Goal: Transaction & Acquisition: Download file/media

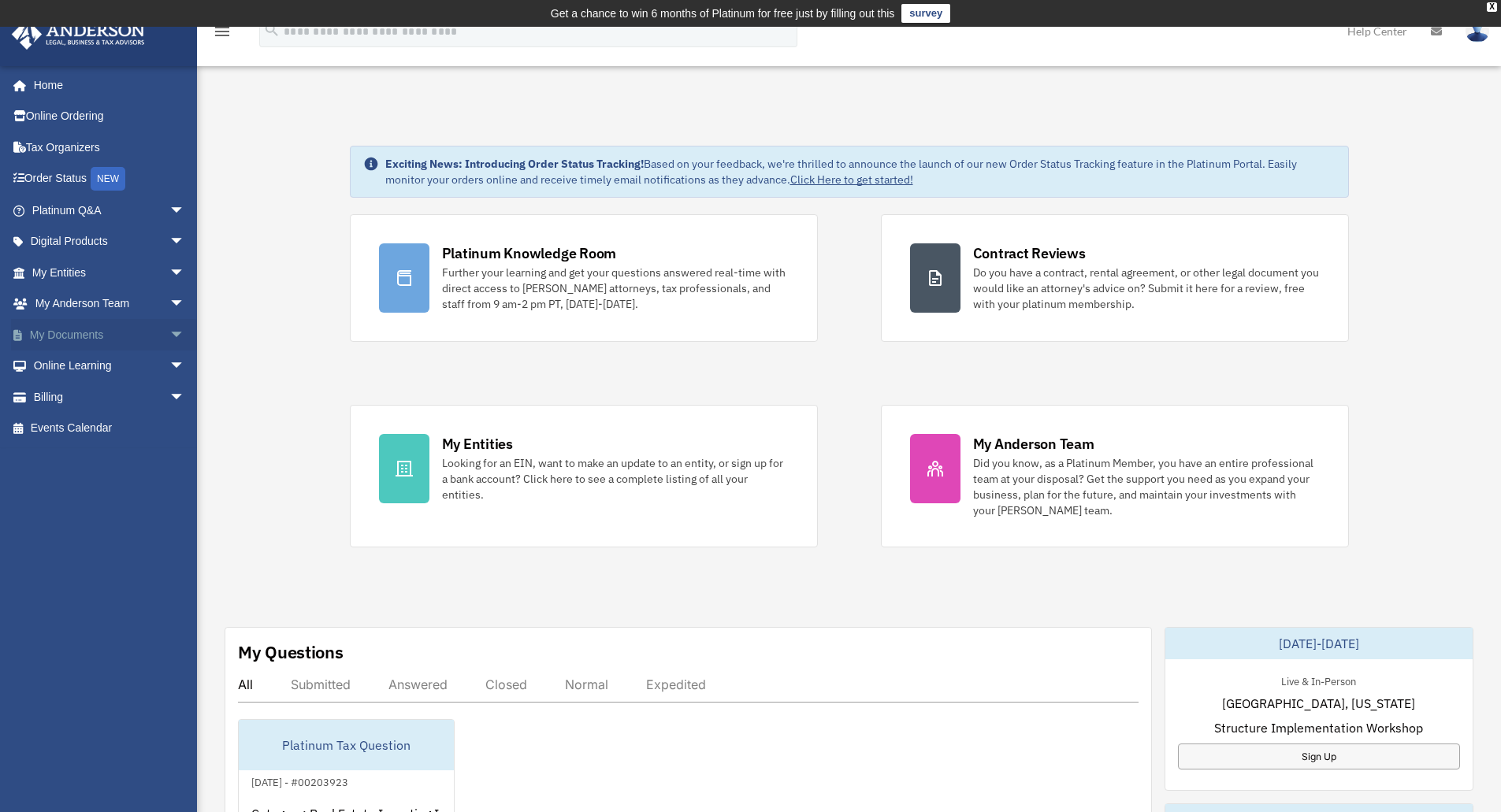
click at [169, 338] on span "arrow_drop_down" at bounding box center [185, 334] width 31 height 32
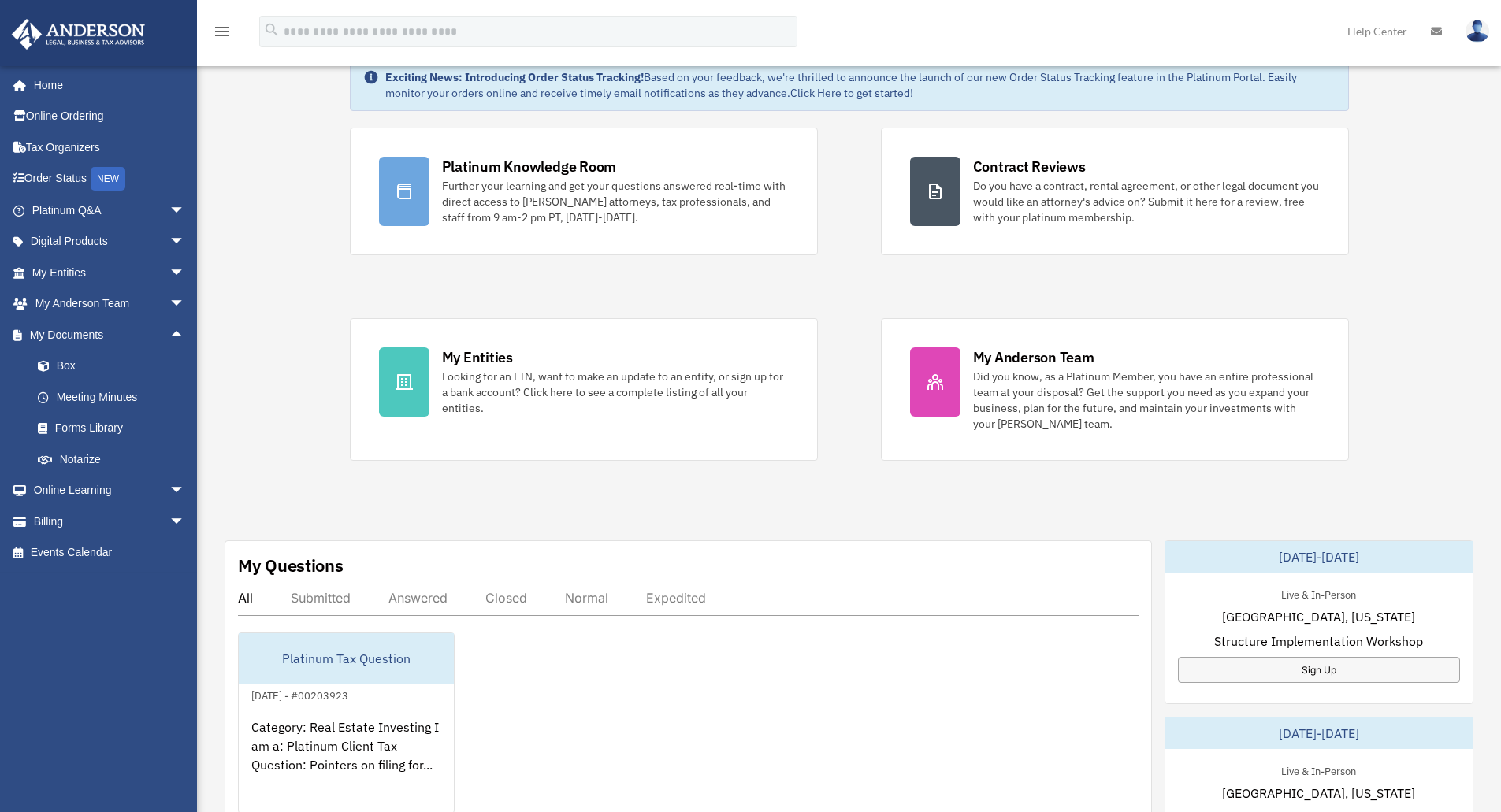
scroll to position [158, 0]
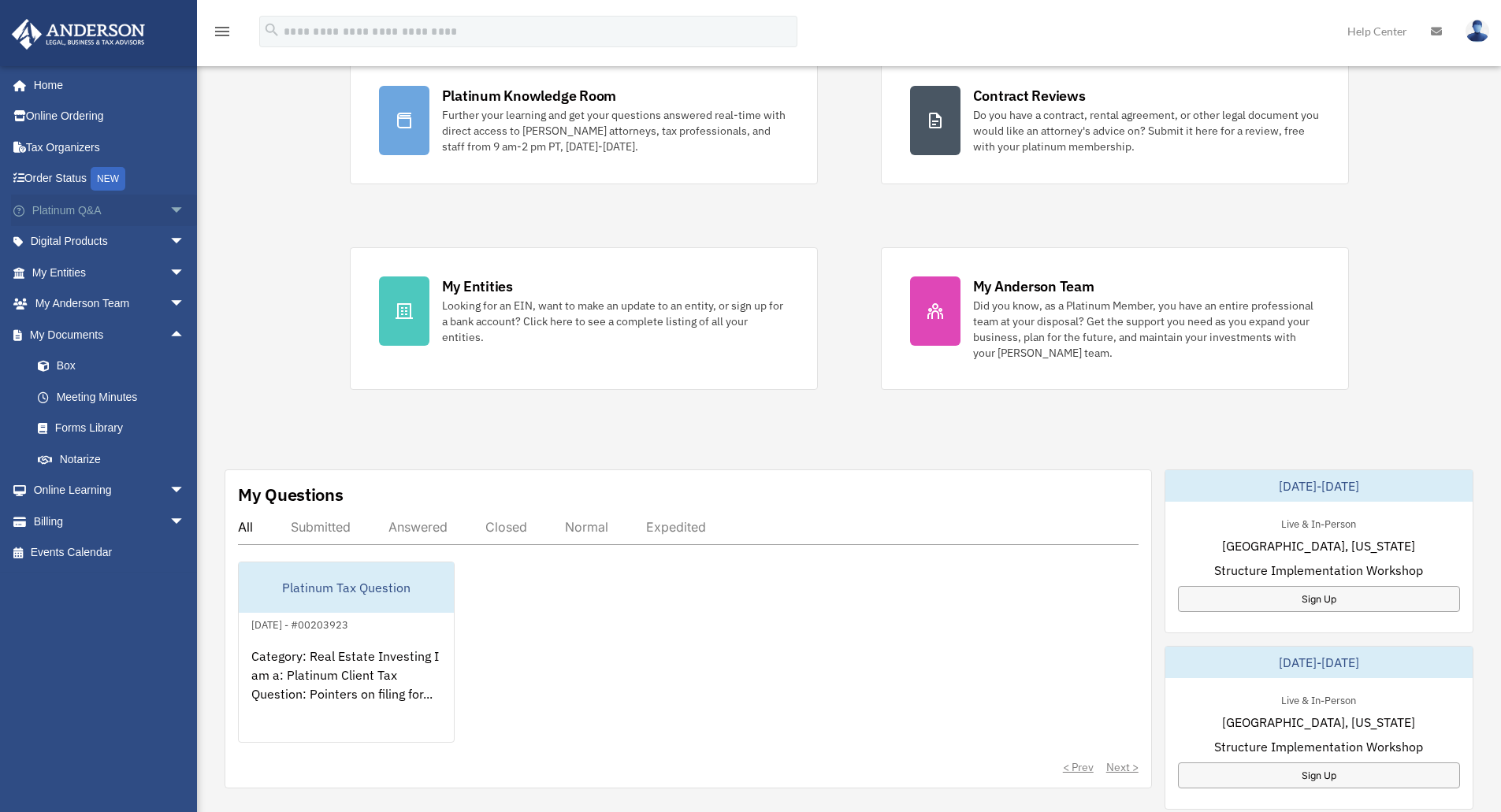
click at [169, 211] on span "arrow_drop_down" at bounding box center [185, 210] width 31 height 32
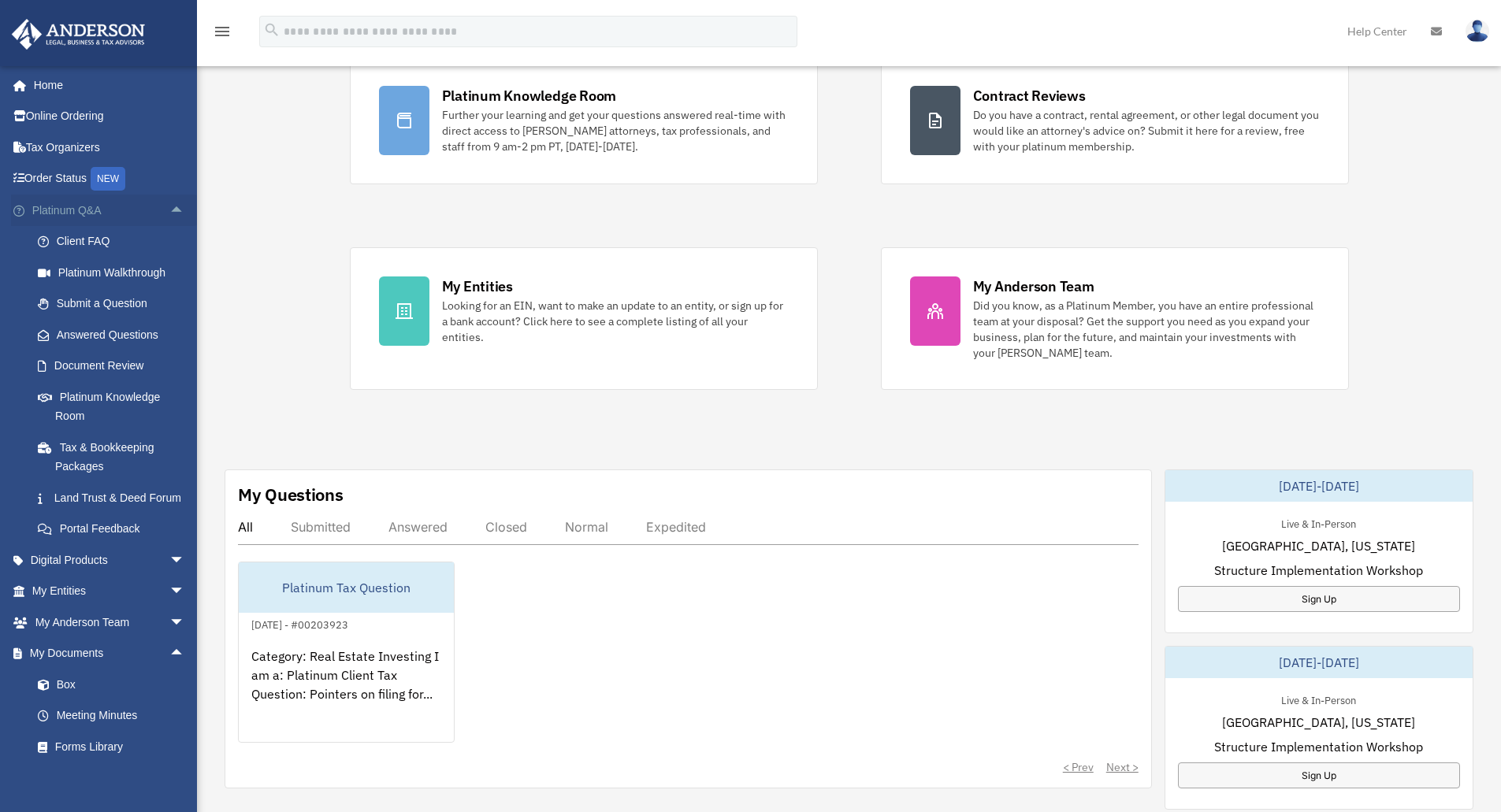
click at [169, 211] on span "arrow_drop_up" at bounding box center [185, 210] width 31 height 32
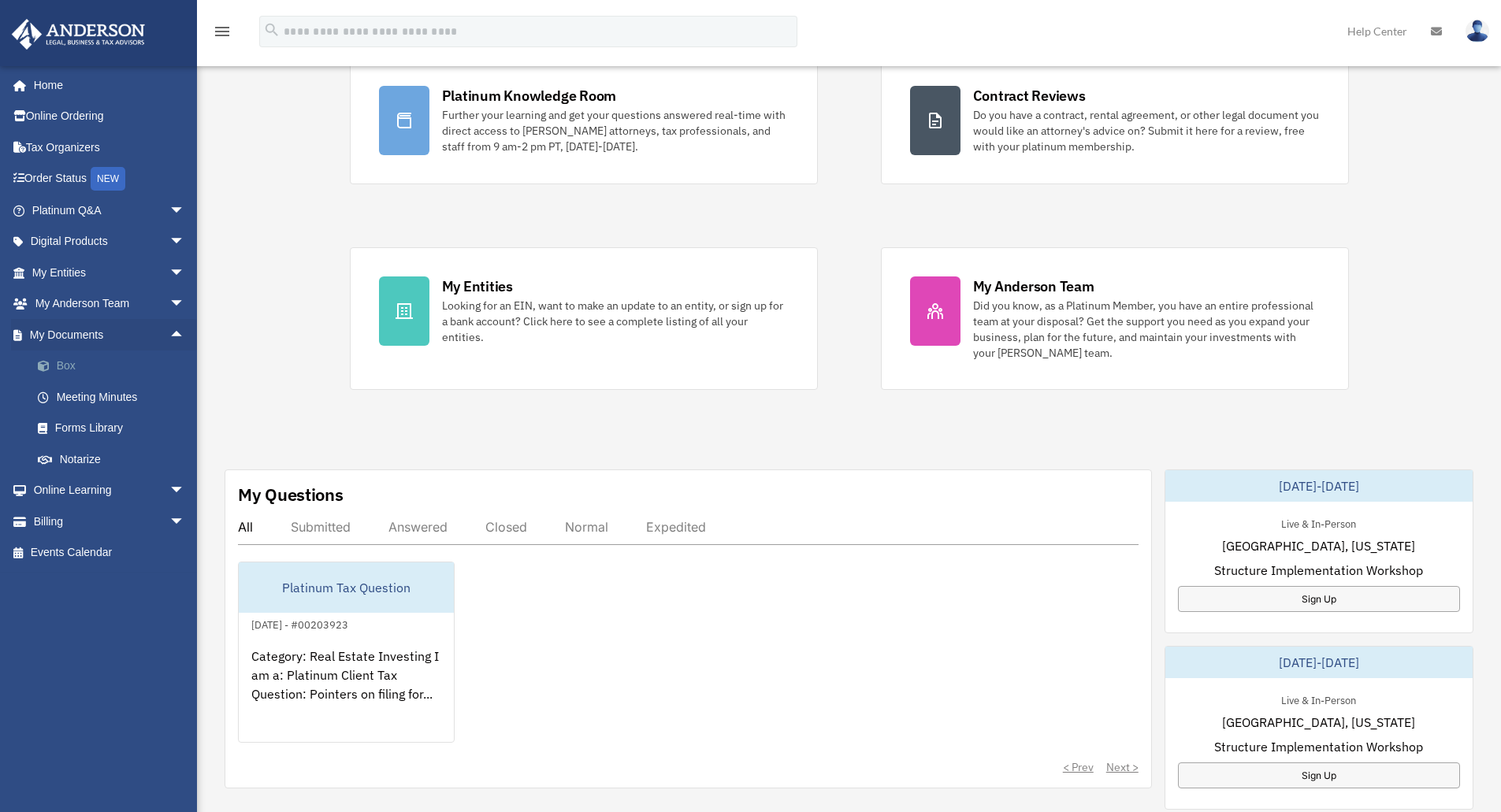
click at [62, 366] on link "Box" at bounding box center [115, 366] width 187 height 31
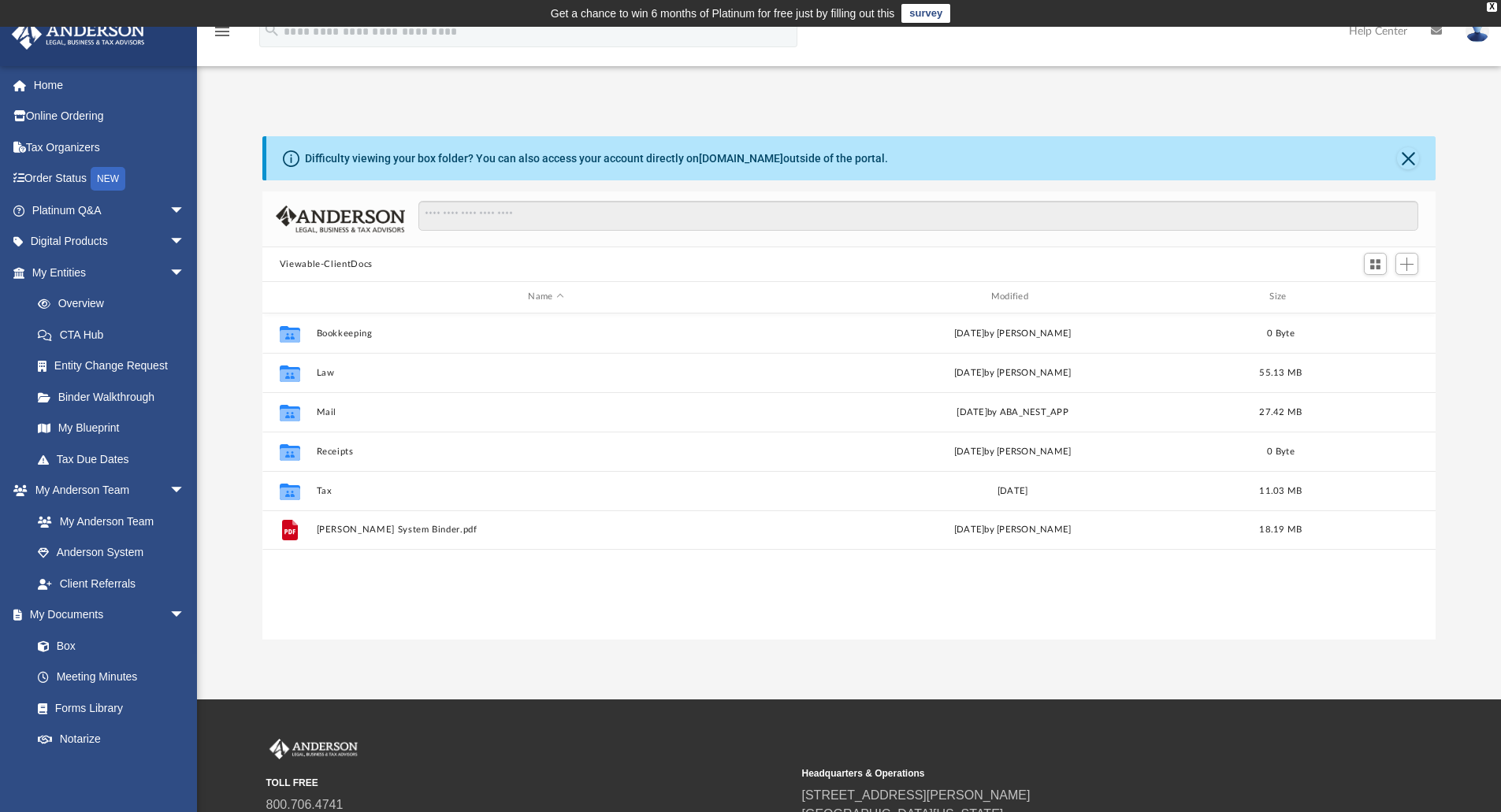
scroll to position [347, 1162]
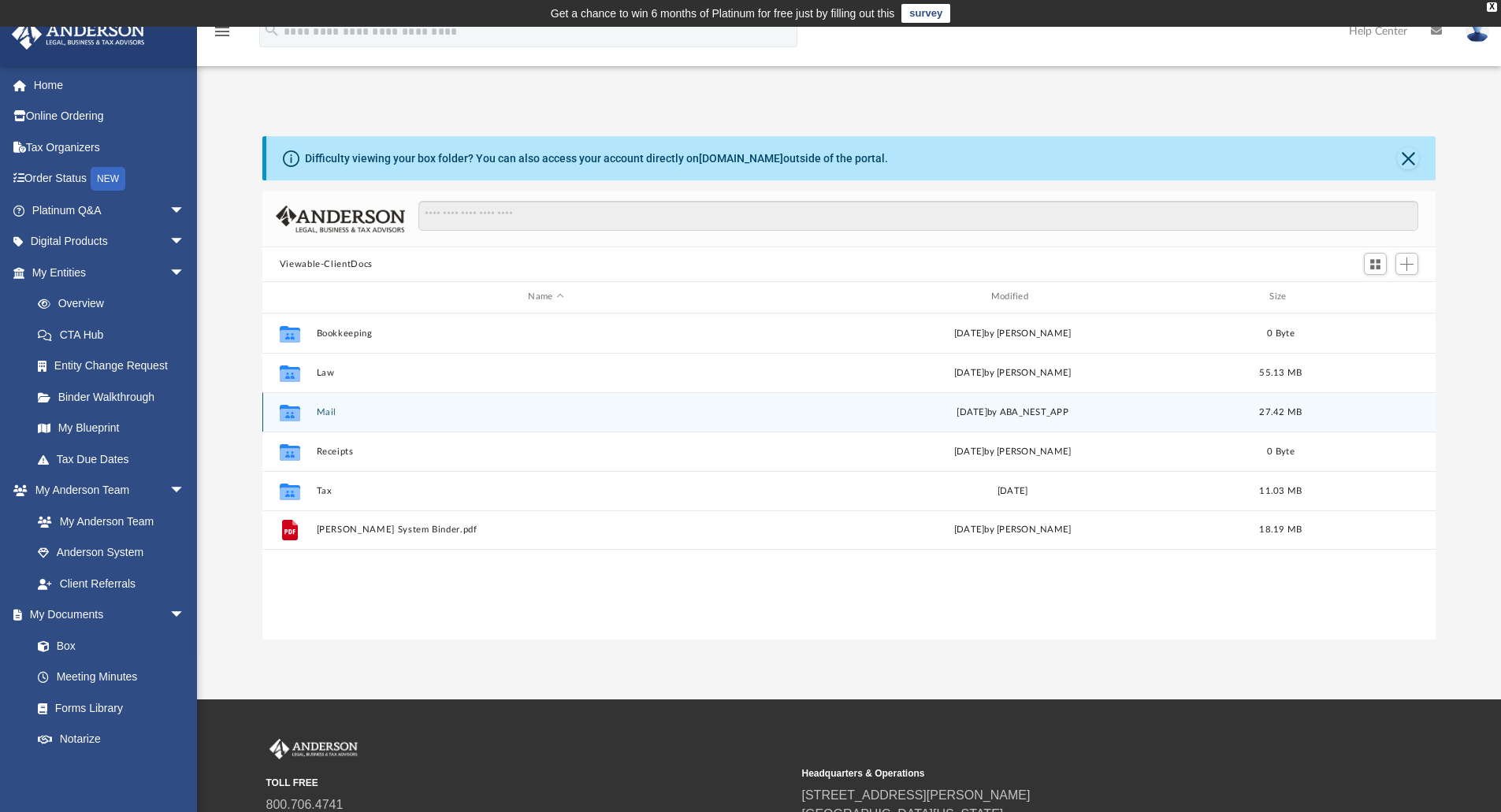
click at [372, 413] on button "Mail" at bounding box center [545, 412] width 460 height 10
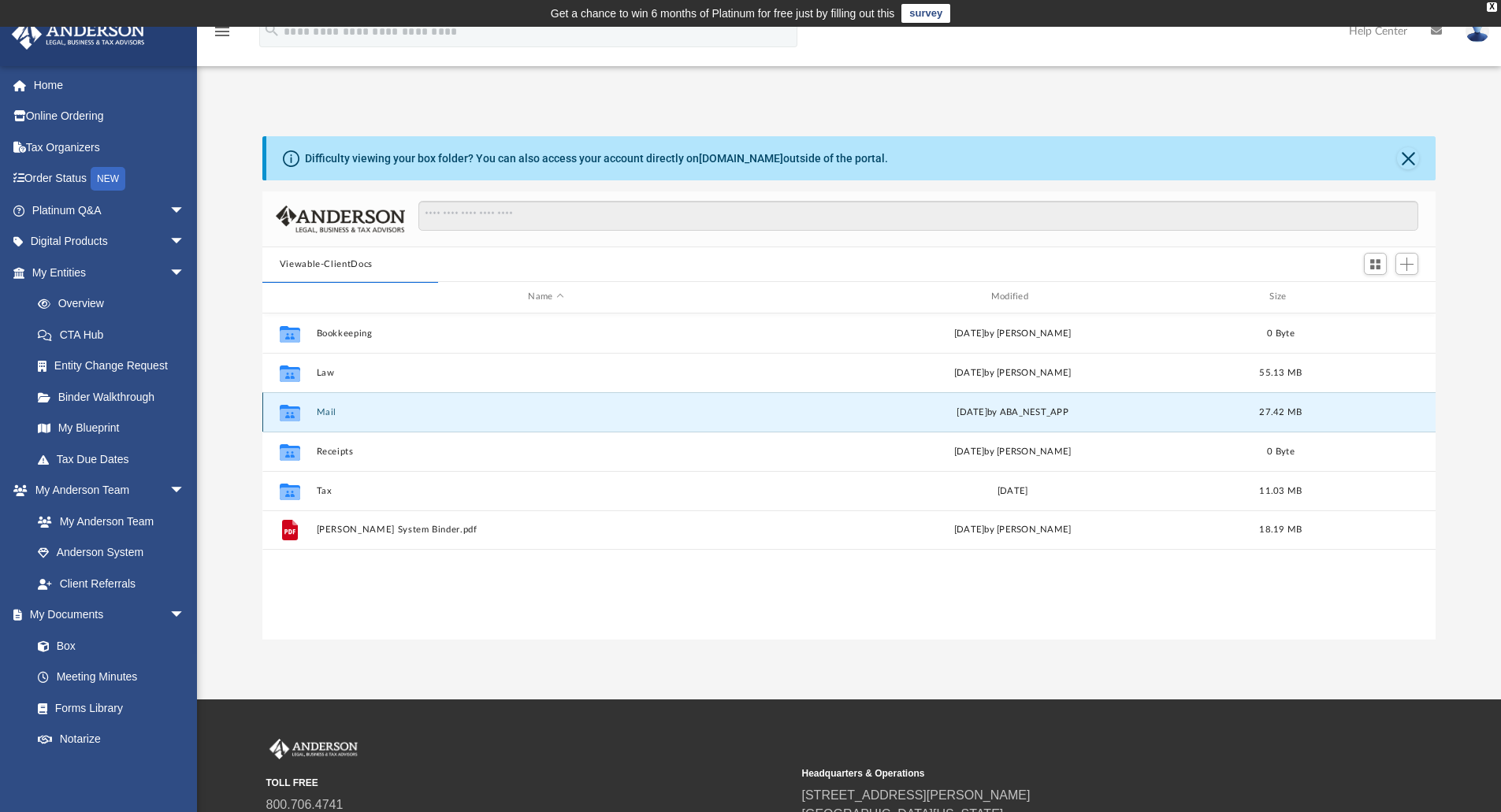
click at [338, 407] on button "Mail" at bounding box center [545, 412] width 460 height 10
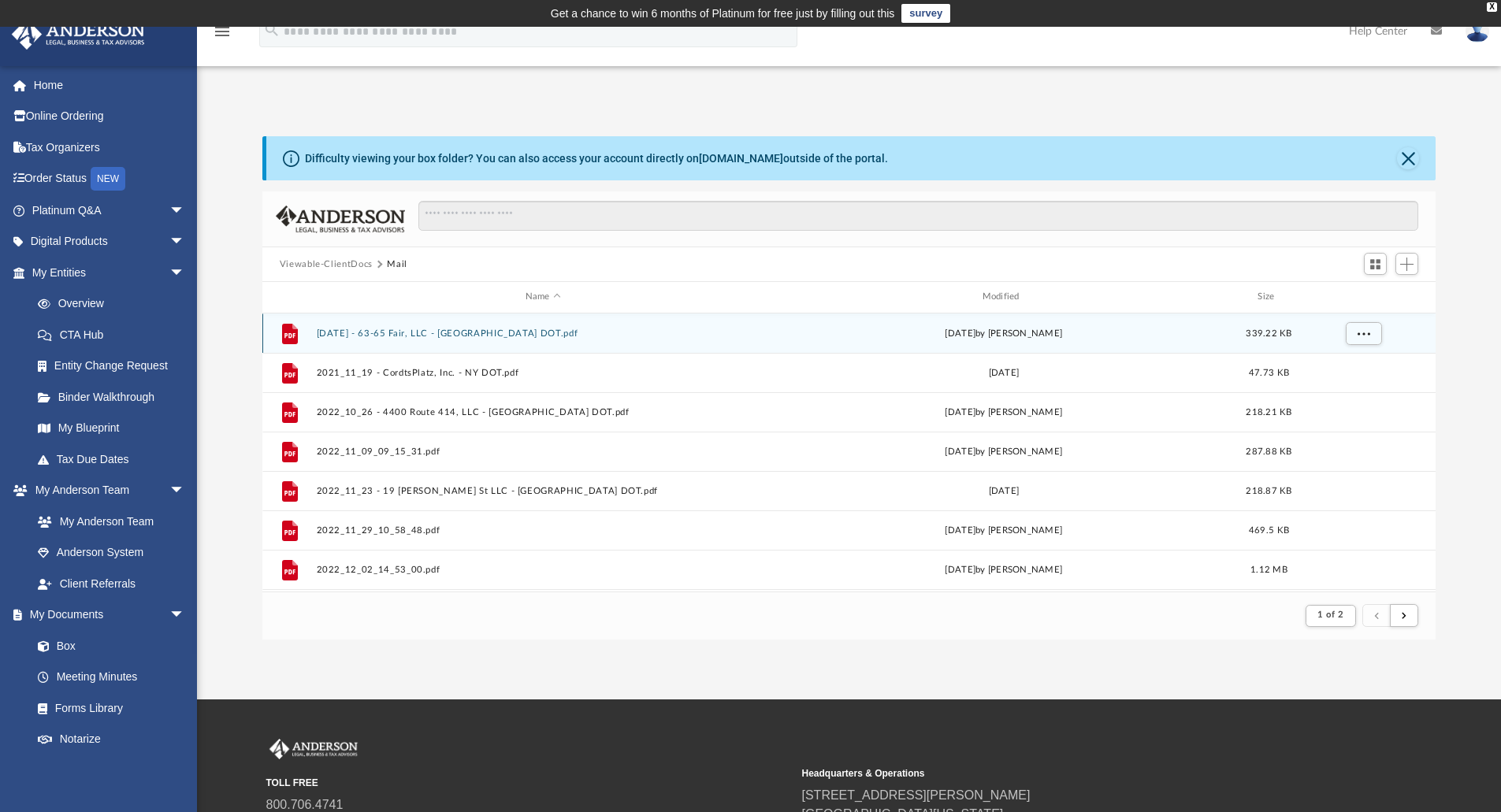
scroll to position [298, 1162]
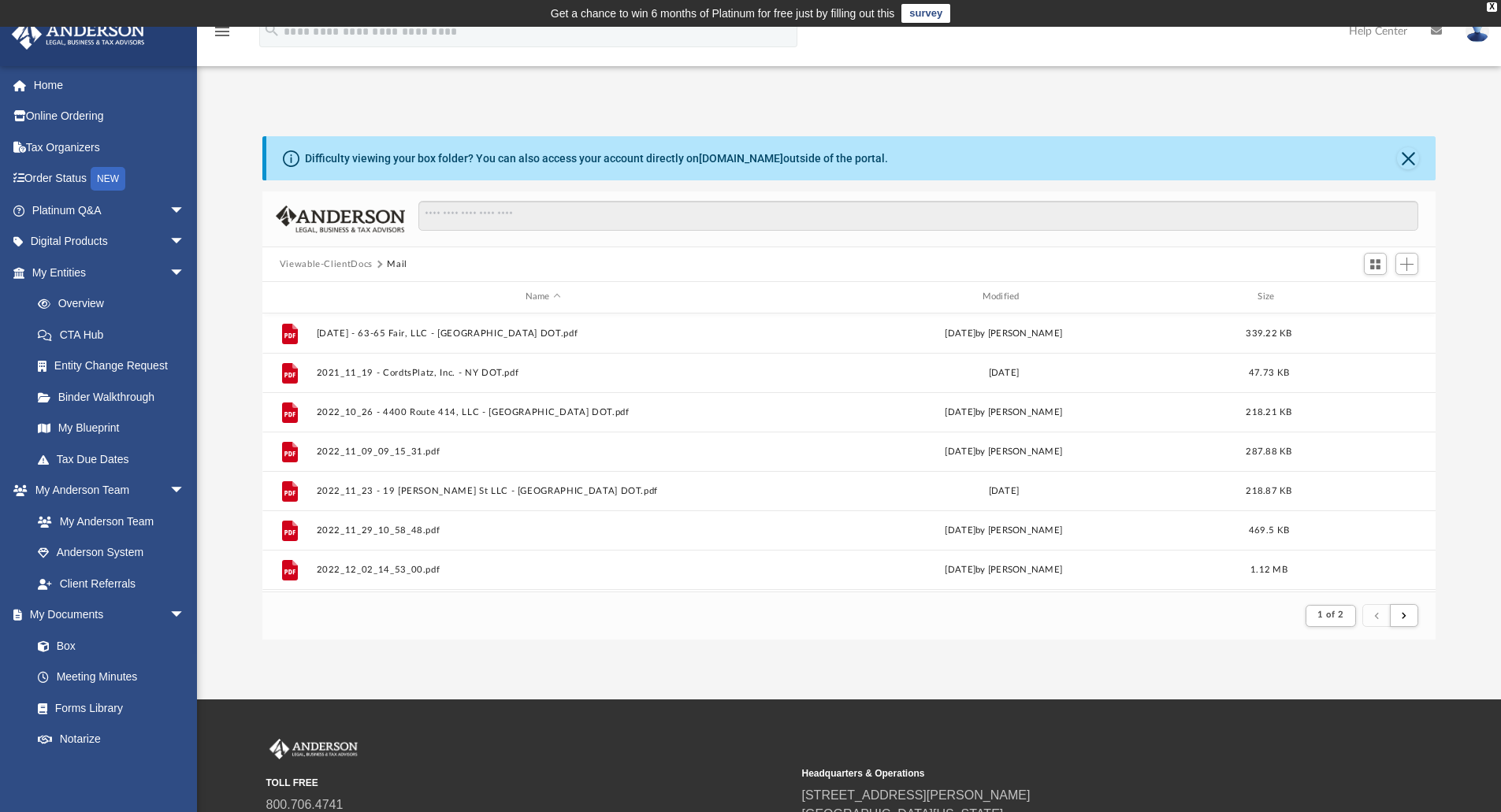
click at [339, 257] on button "Viewable-ClientDocs" at bounding box center [326, 264] width 93 height 14
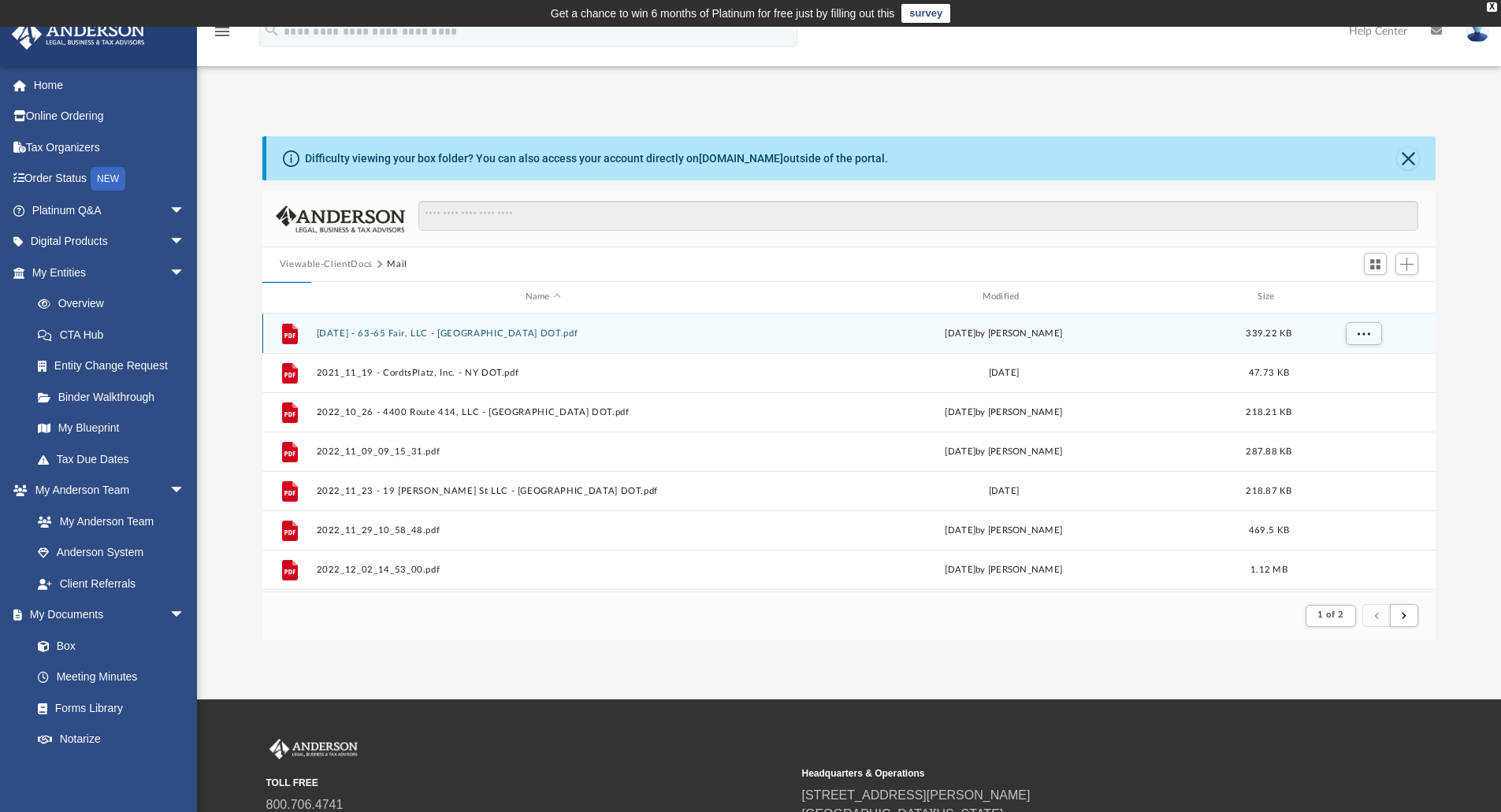
scroll to position [347, 1162]
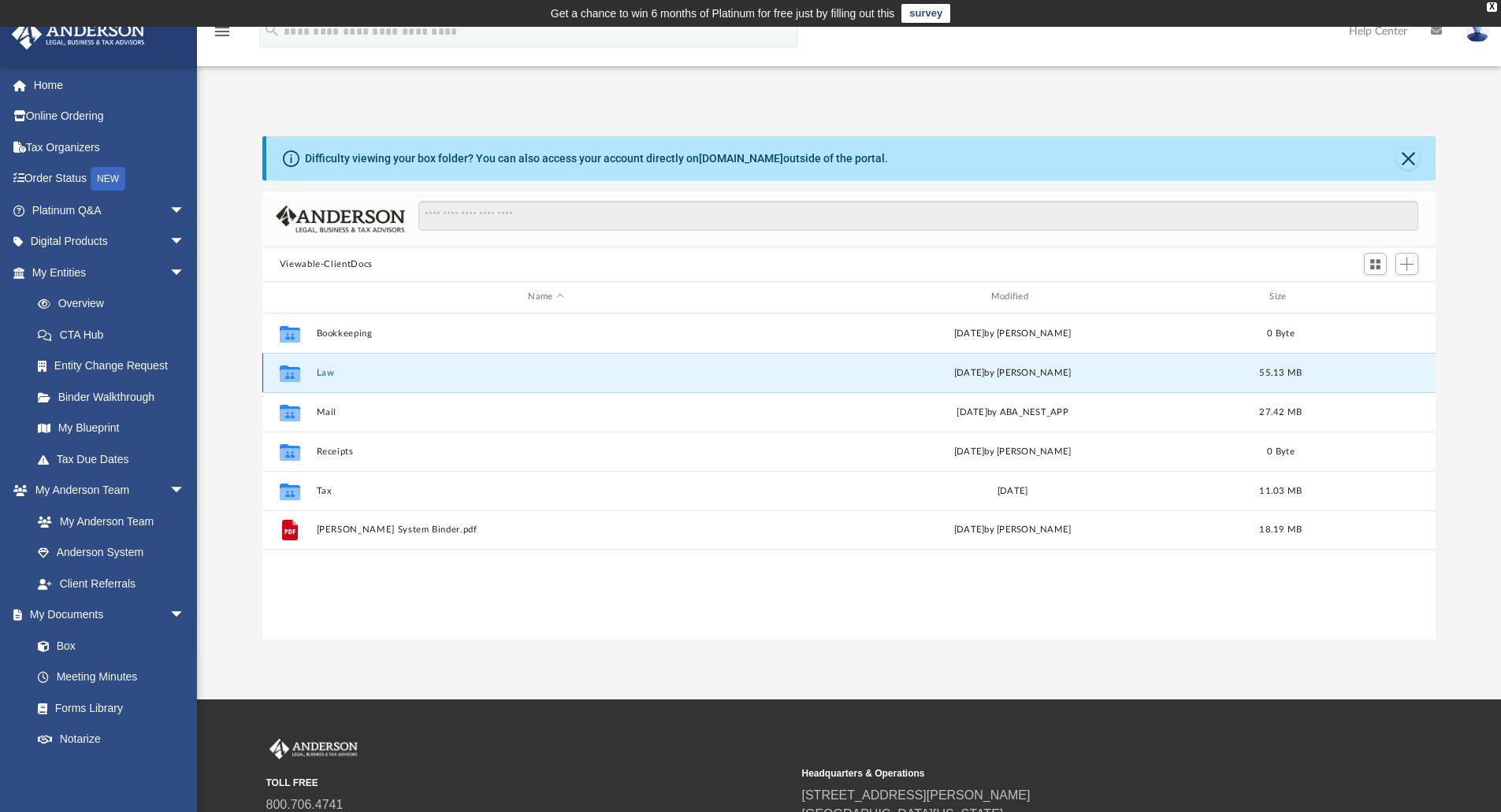
click at [346, 372] on button "Law" at bounding box center [545, 373] width 460 height 10
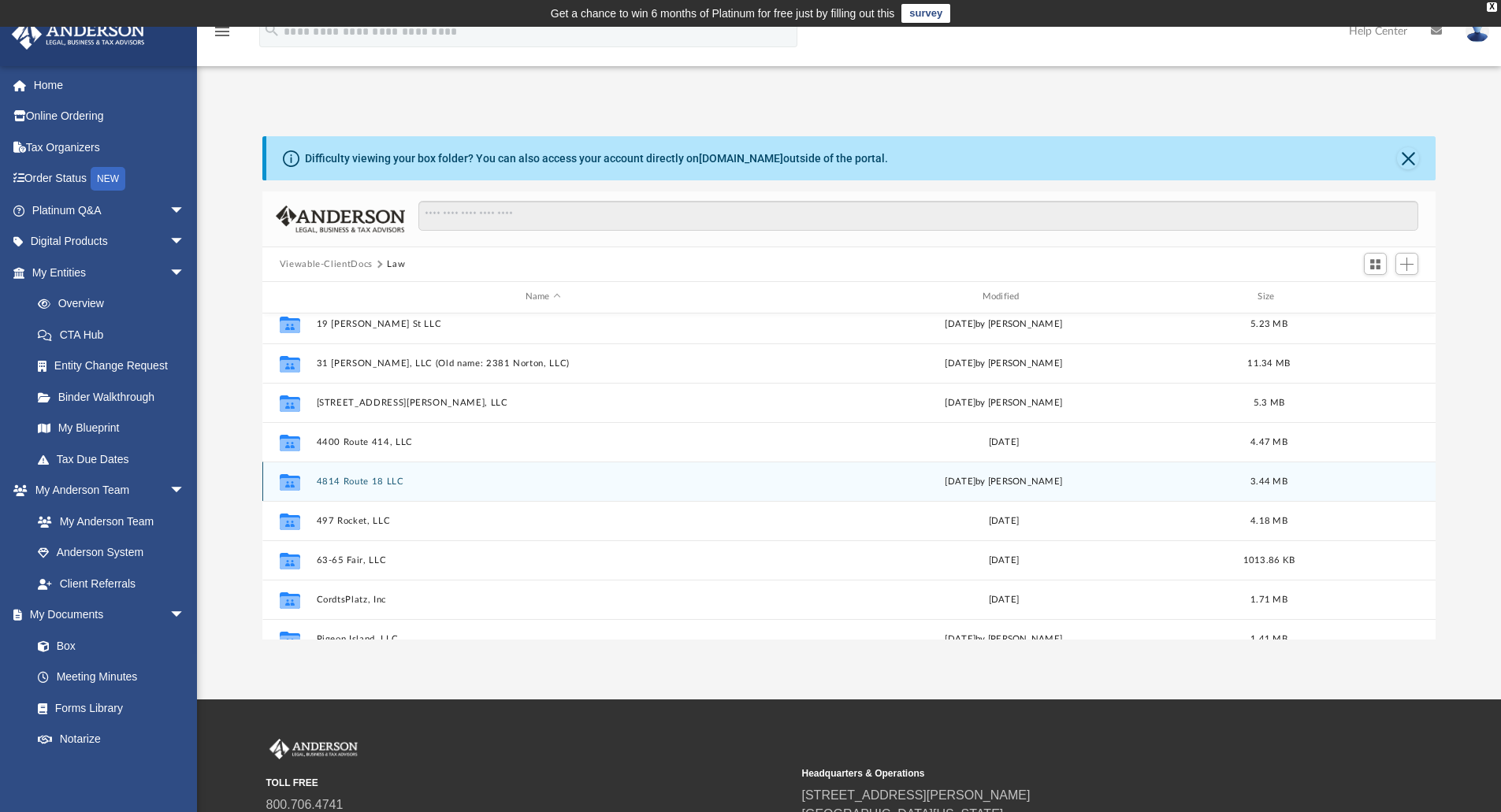
scroll to position [158, 0]
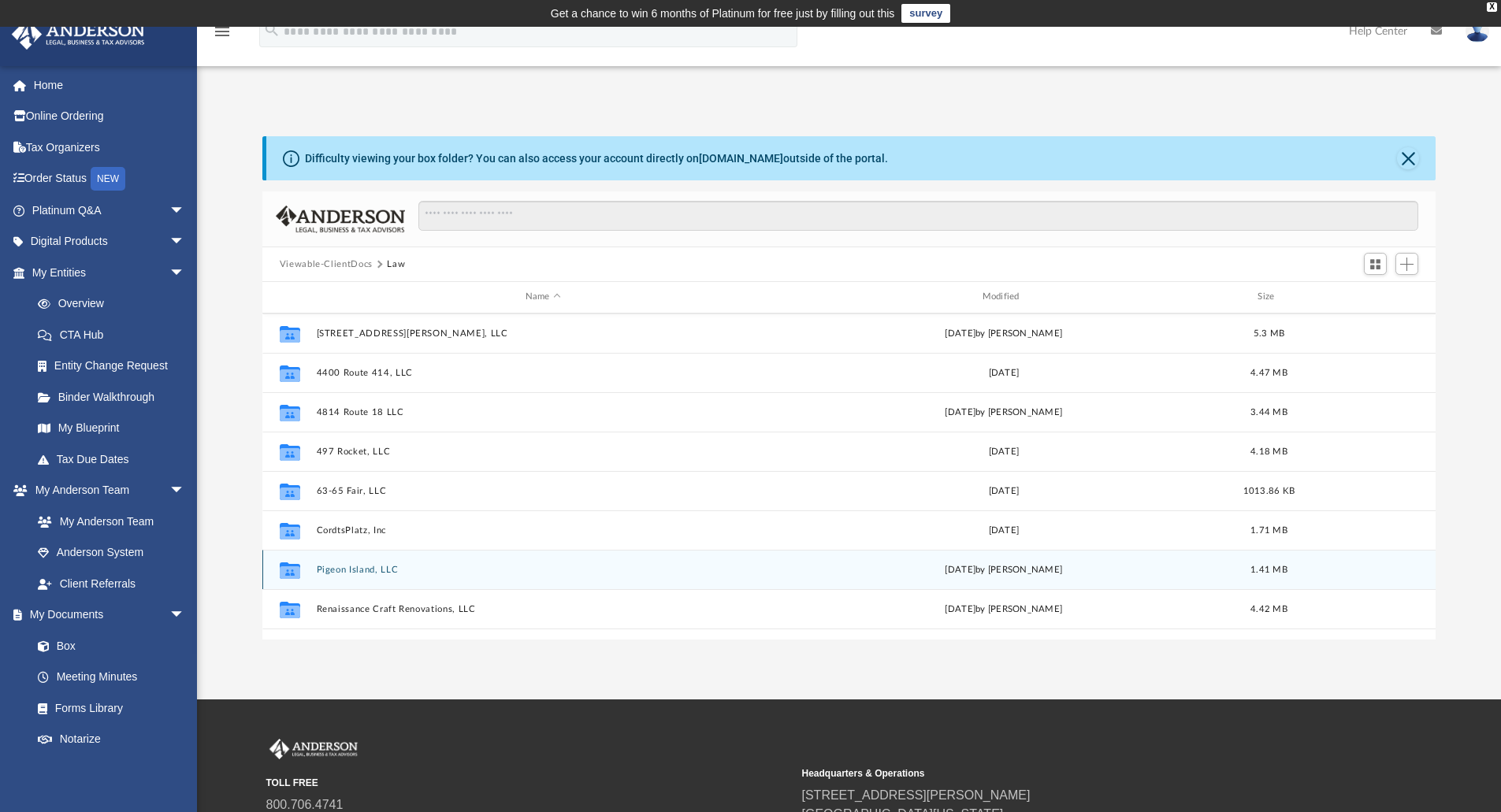
click at [366, 576] on div "Collaborated Folder Pigeon Island, LLC yesterday by Seth Blomquist 1.41 MB" at bounding box center [849, 570] width 1174 height 39
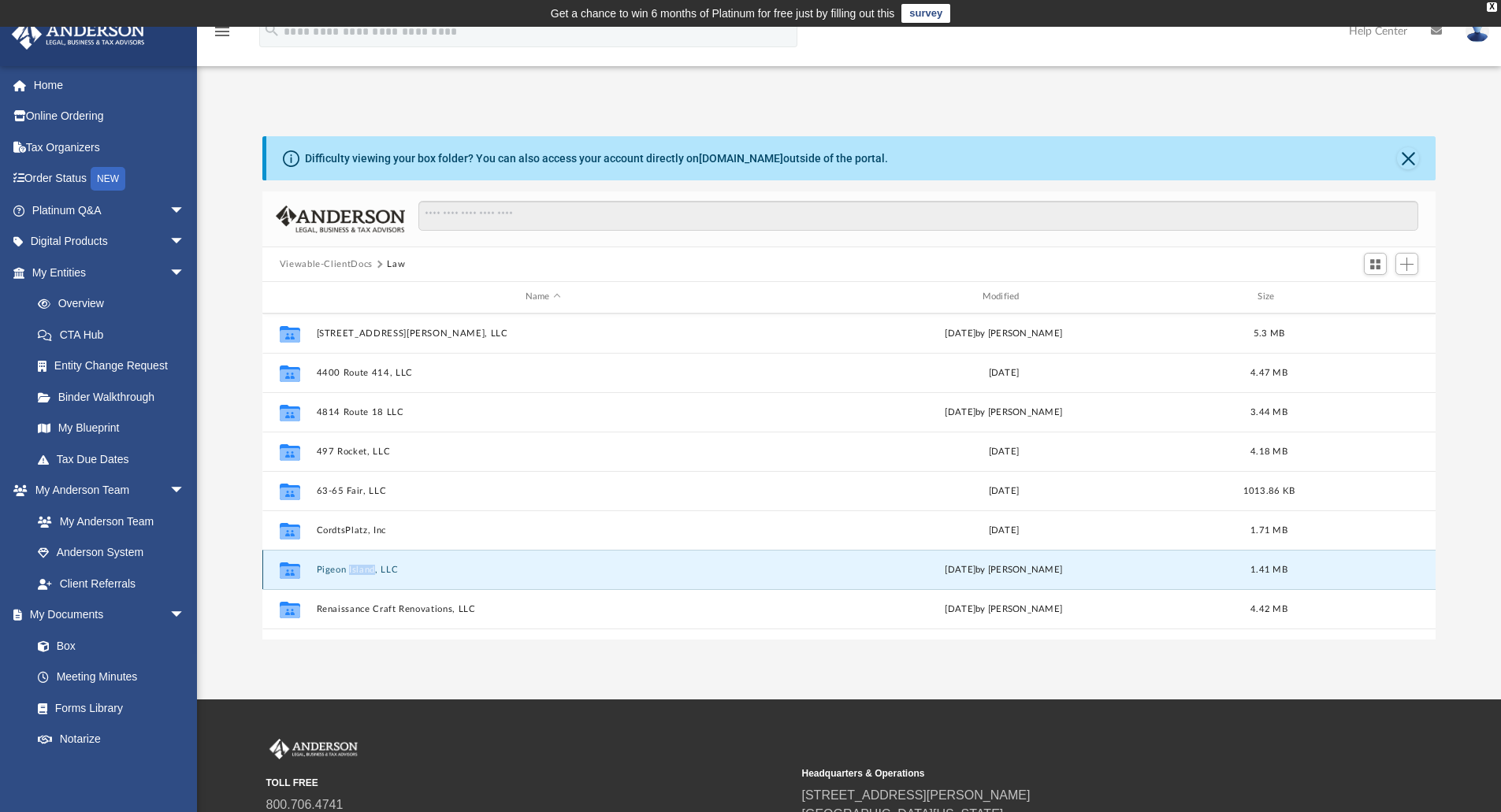
click at [366, 576] on div "Collaborated Folder Pigeon Island, LLC yesterday by Seth Blomquist 1.41 MB" at bounding box center [849, 570] width 1174 height 39
click at [543, 566] on button "Pigeon Island, LLC" at bounding box center [543, 570] width 454 height 10
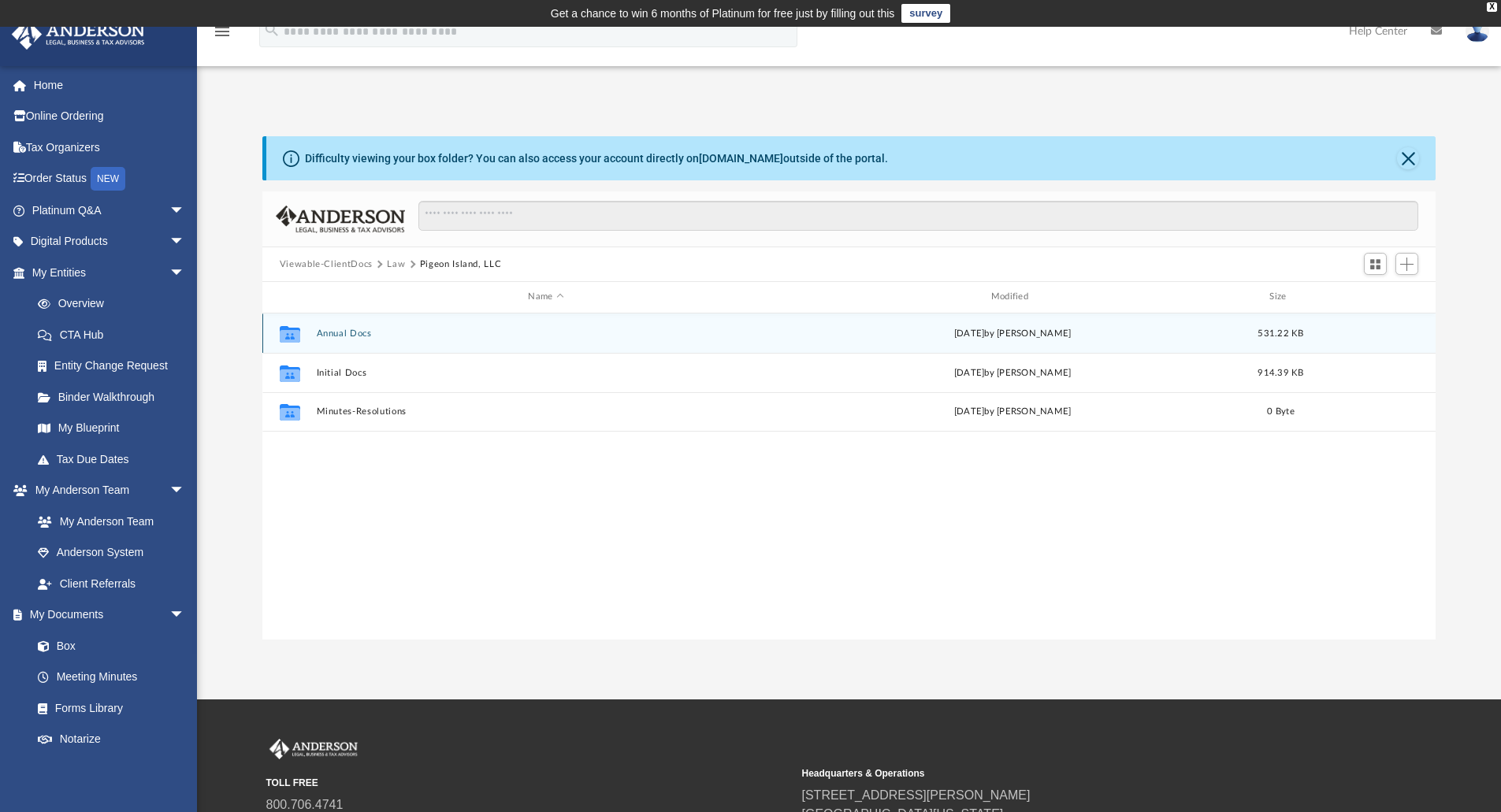
click at [427, 325] on div "Collaborated Folder Annual Docs yesterday by Seth Blomquist 531.22 KB" at bounding box center [849, 333] width 1174 height 39
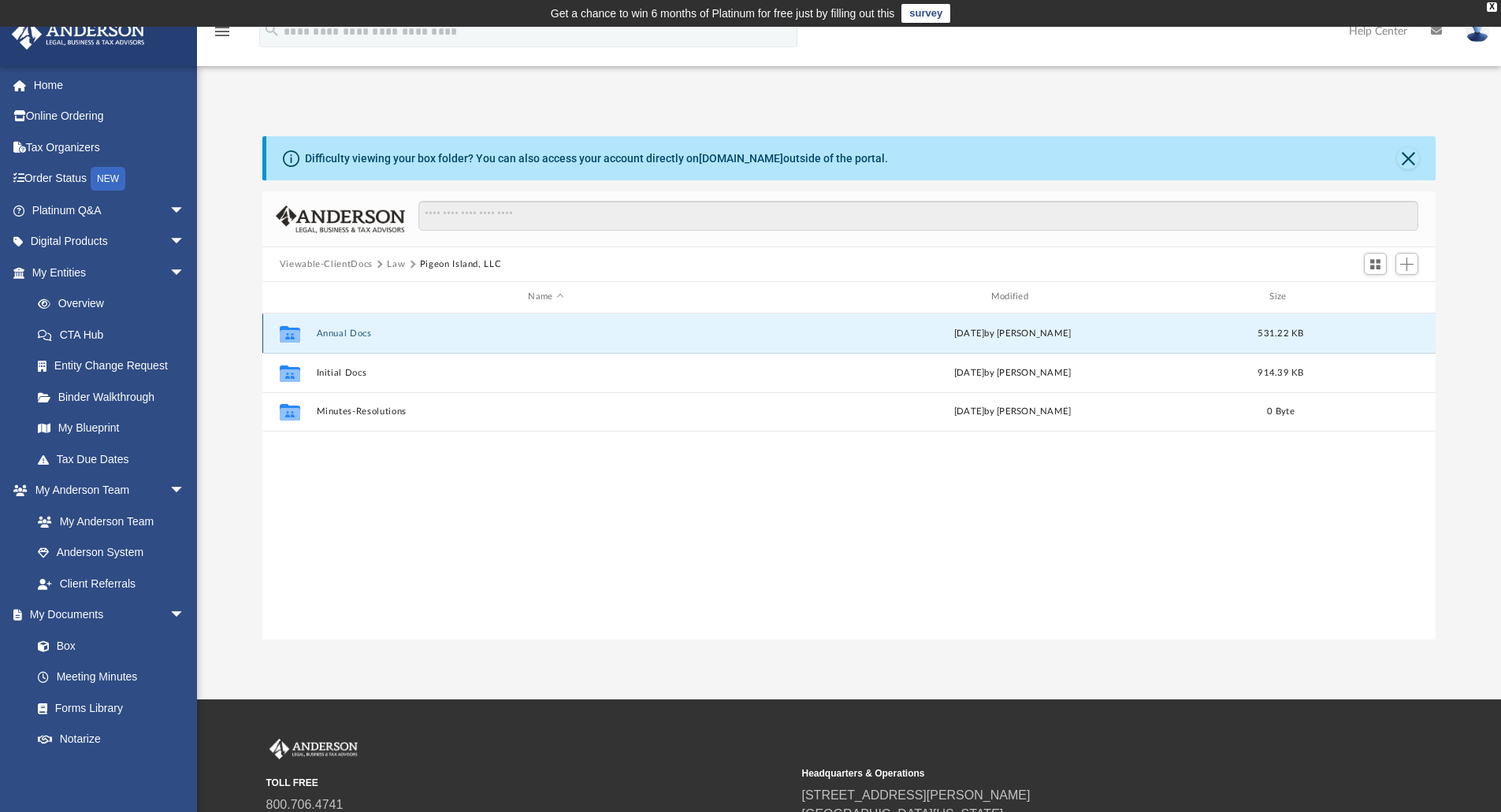
click at [451, 336] on button "Annual Docs" at bounding box center [545, 334] width 460 height 10
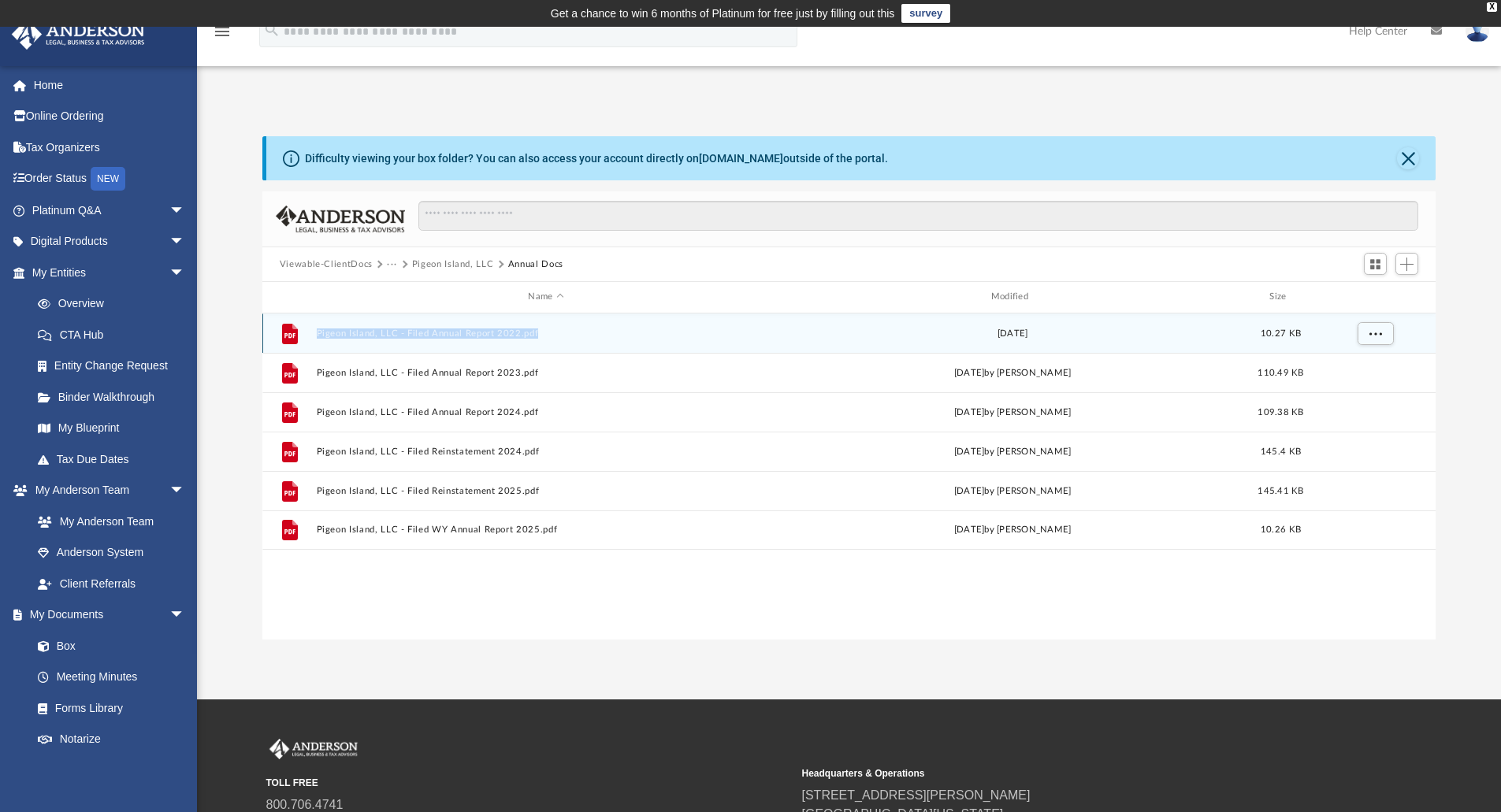
click at [676, 320] on div "File Pigeon Island, LLC - Filed Annual Report 2022.pdf Tue Sep 27 2022 10.27 KB" at bounding box center [849, 333] width 1174 height 39
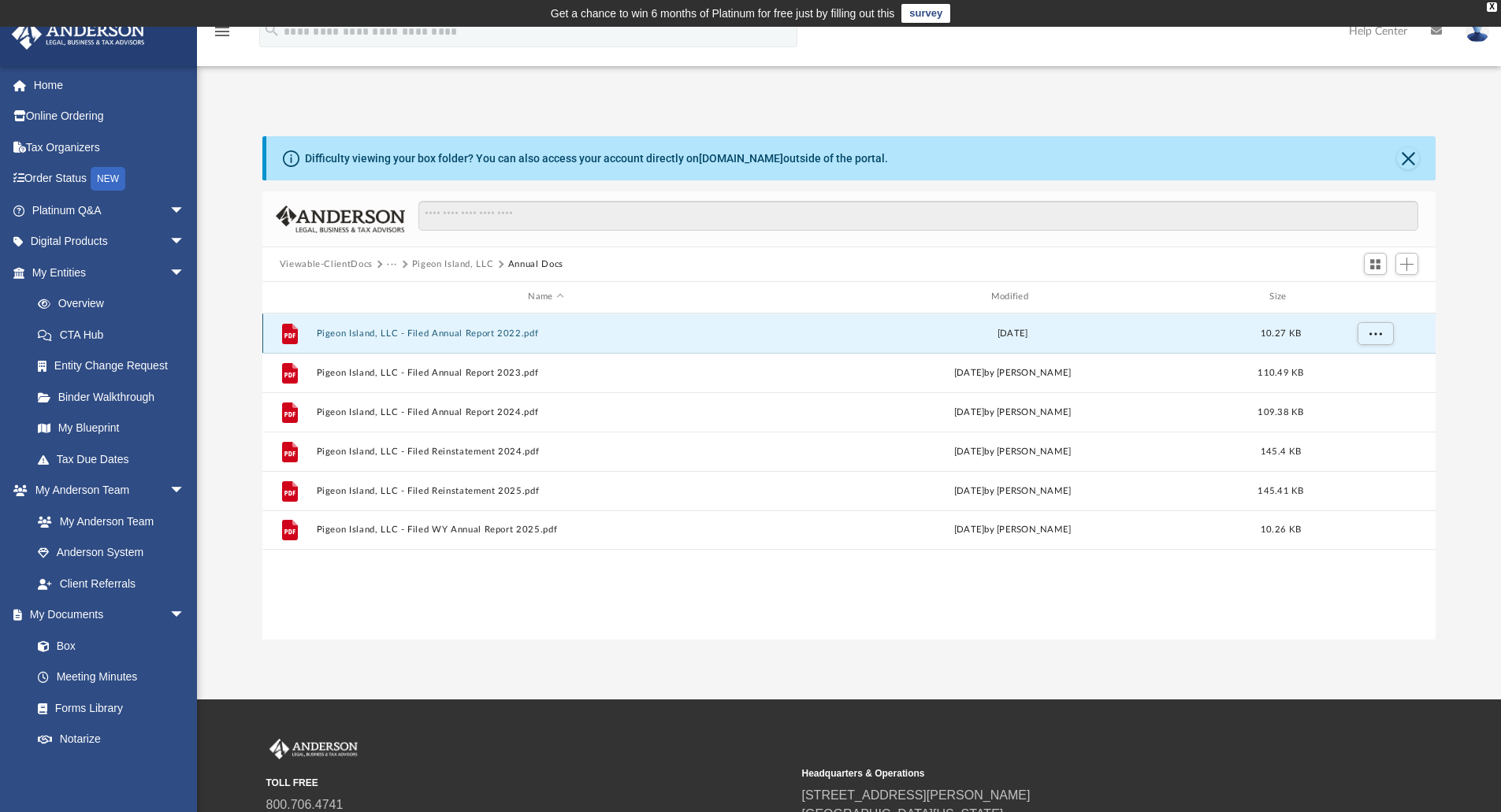
click at [676, 320] on div "File Pigeon Island, LLC - Filed Annual Report 2022.pdf Tue Sep 27 2022 10.27 KB" at bounding box center [849, 333] width 1174 height 39
click at [530, 339] on button "Pigeon Island, LLC - Filed Annual Report 2022.pdf" at bounding box center [545, 334] width 460 height 10
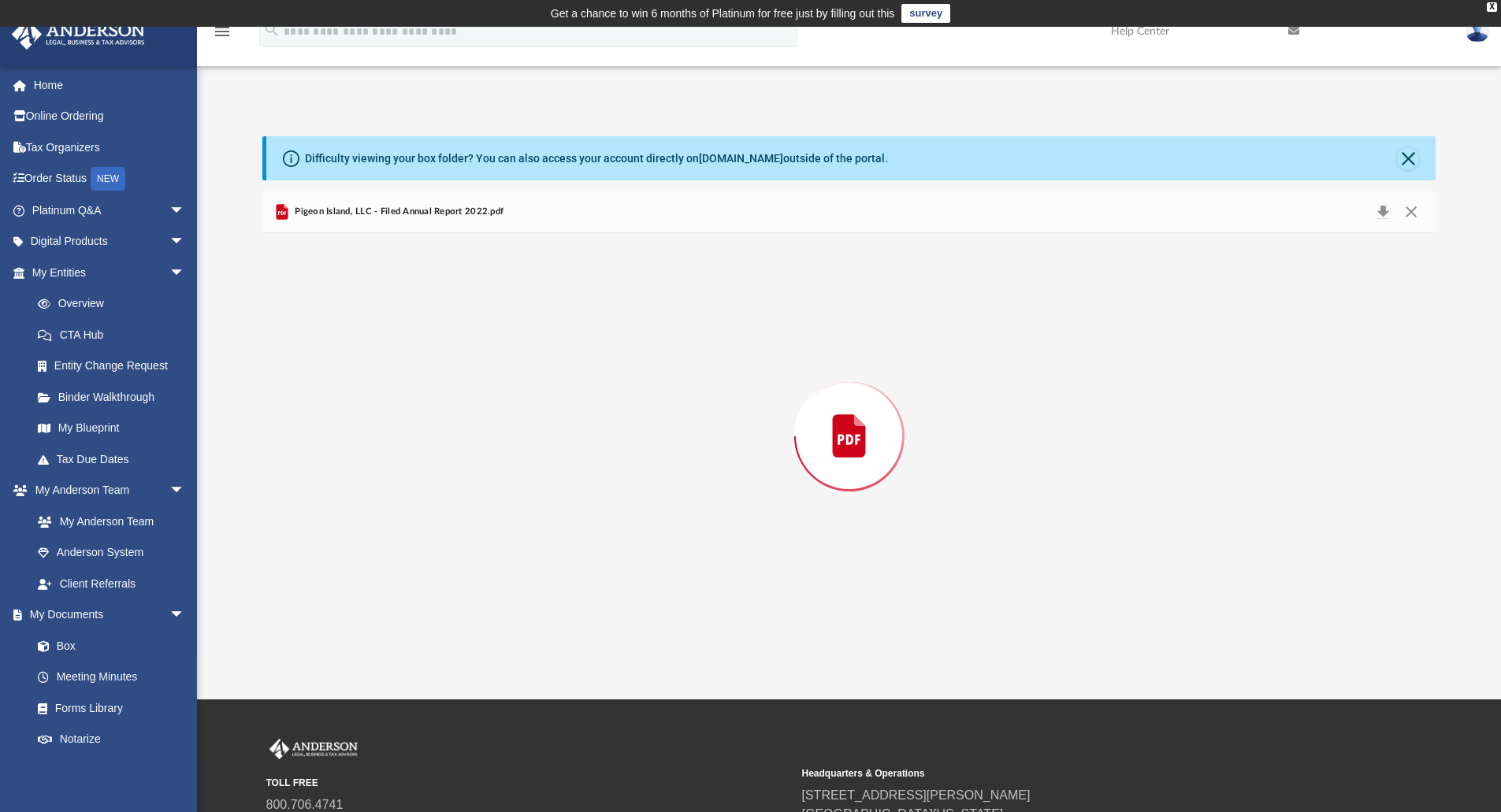
click at [530, 339] on div "Preview" at bounding box center [849, 436] width 1174 height 407
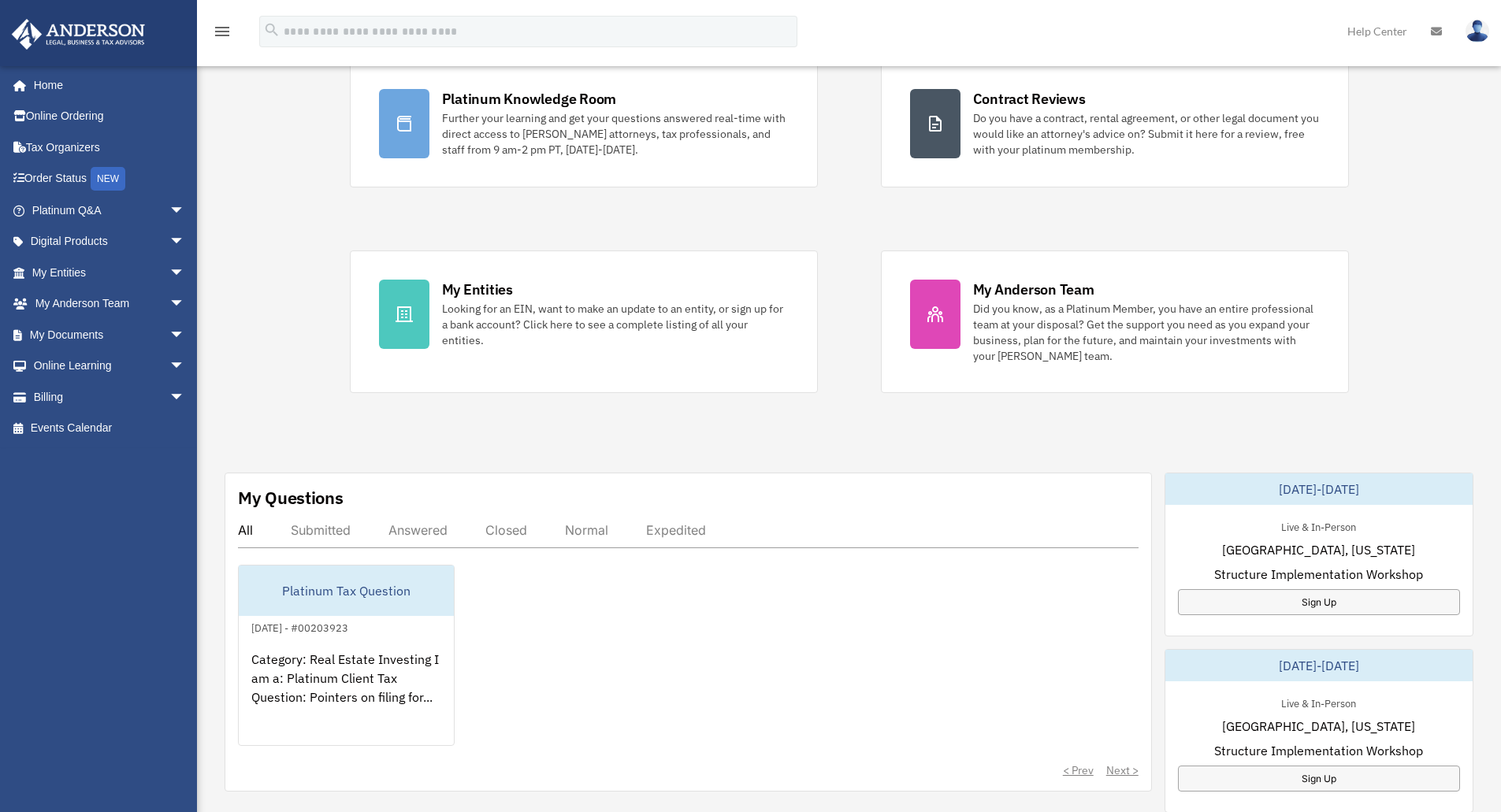
scroll to position [158, 0]
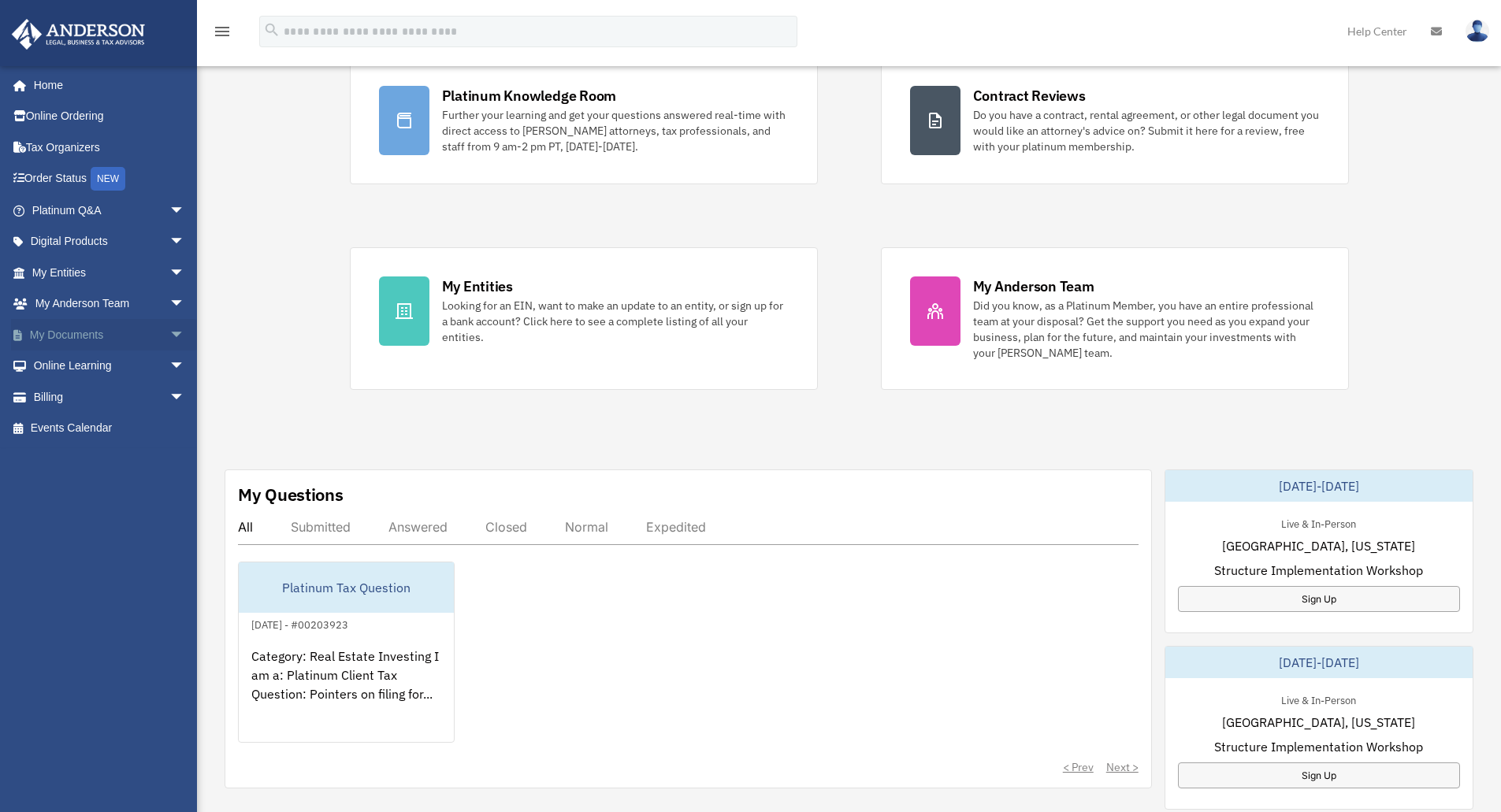
click at [169, 335] on span "arrow_drop_down" at bounding box center [185, 334] width 31 height 32
click at [76, 364] on link "Box" at bounding box center [115, 366] width 187 height 31
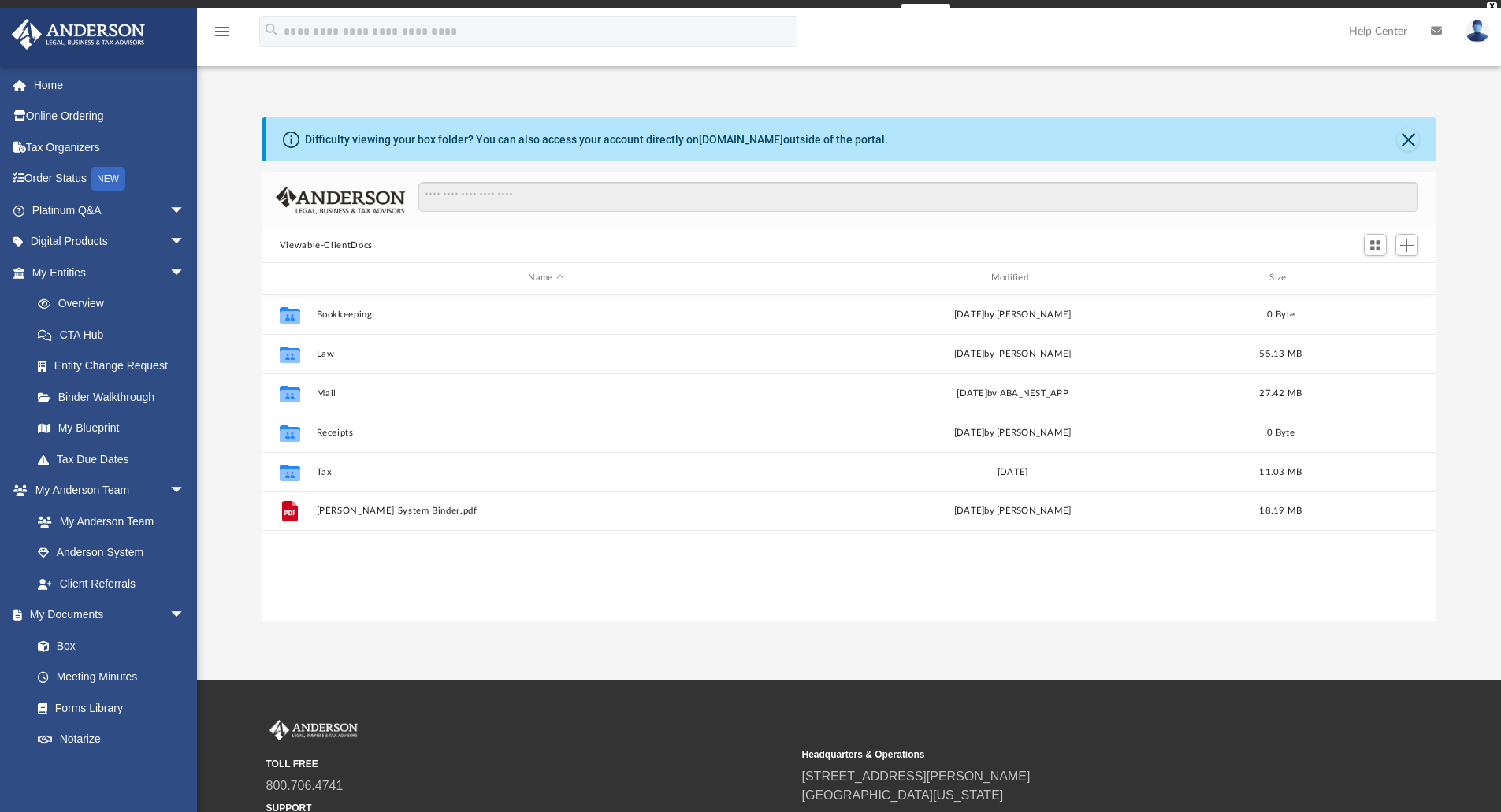
scroll to position [347, 1162]
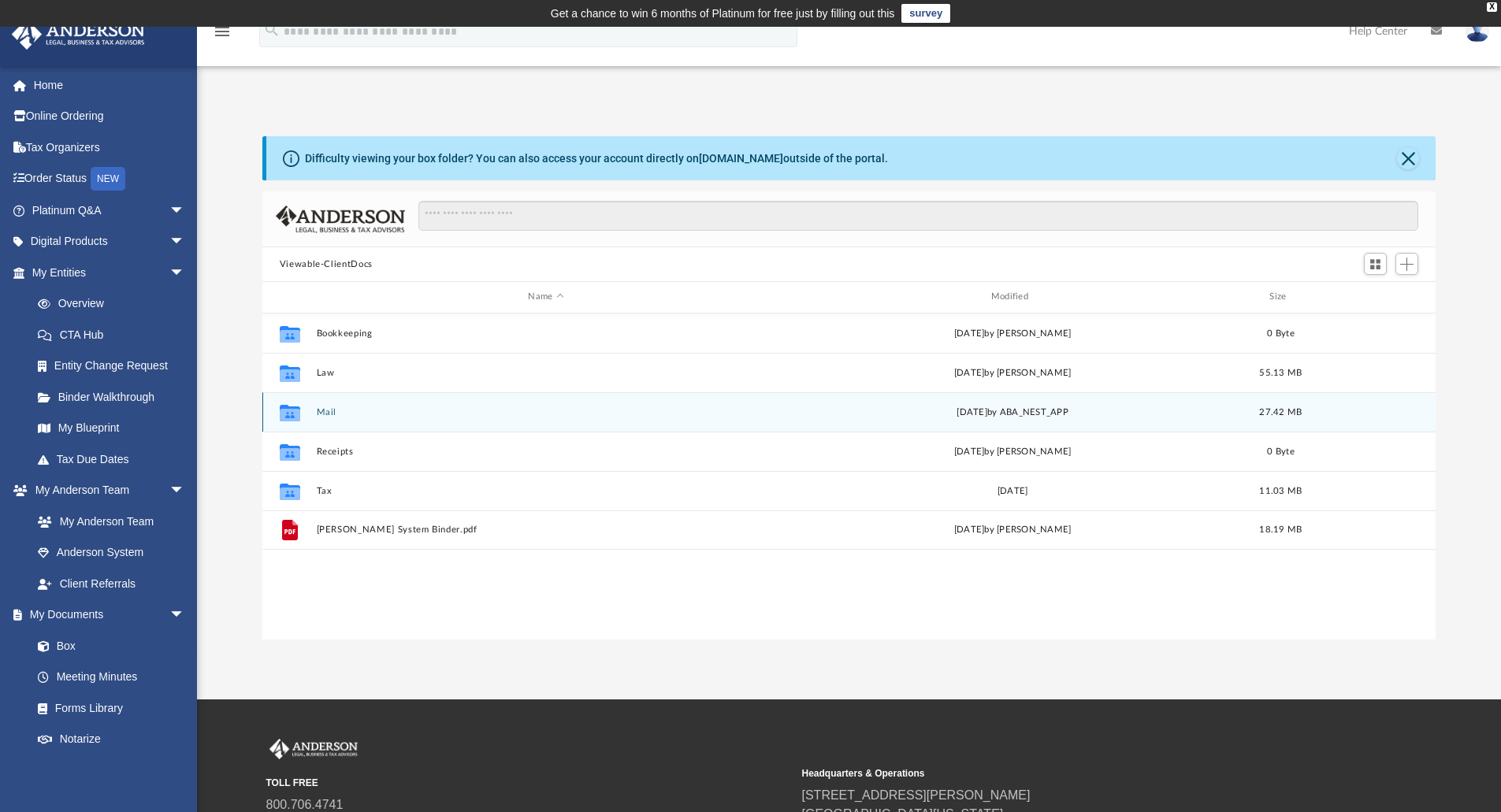
click at [329, 414] on button "Mail" at bounding box center [545, 412] width 460 height 10
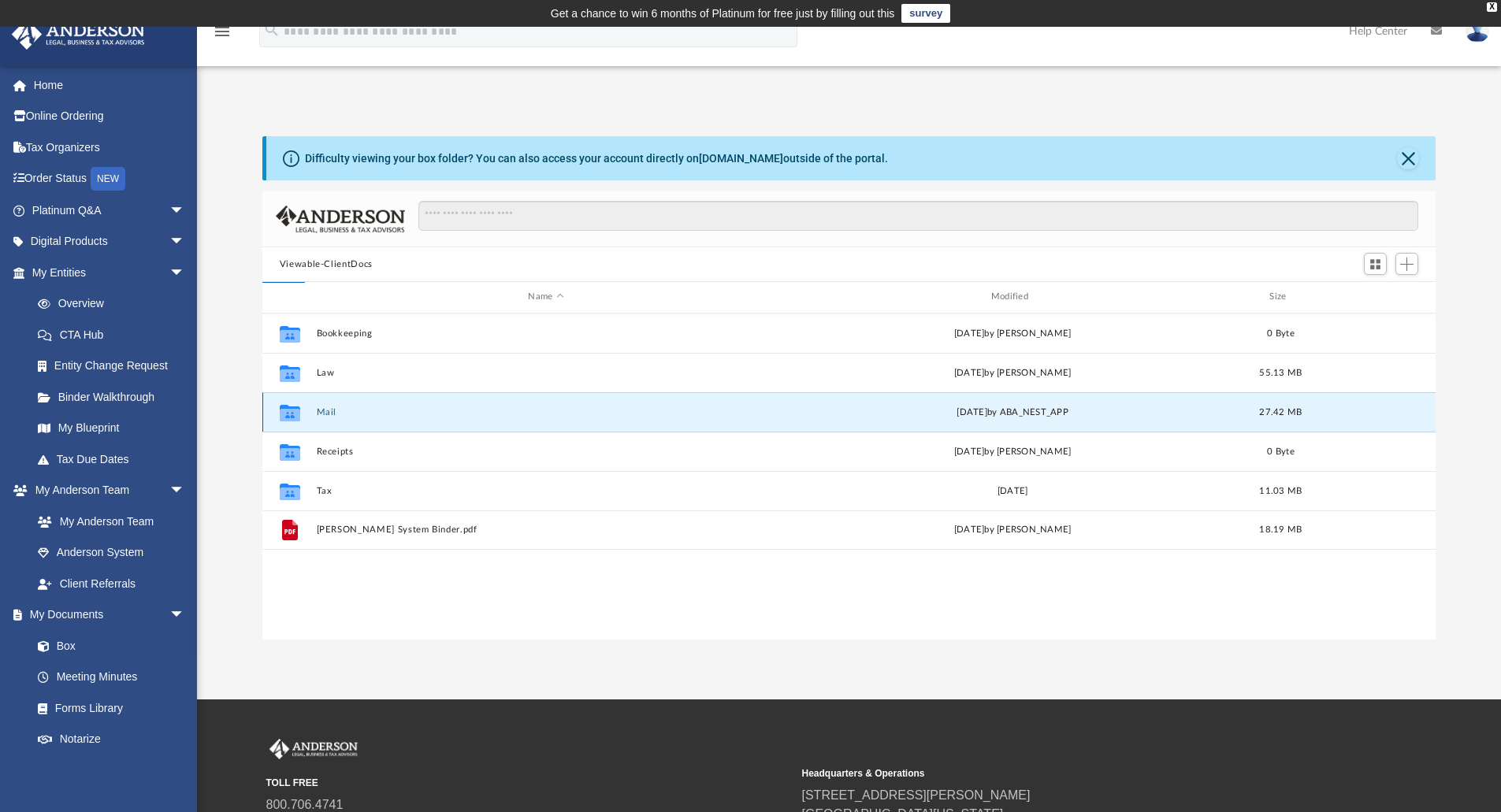
click at [329, 414] on button "Mail" at bounding box center [545, 412] width 460 height 10
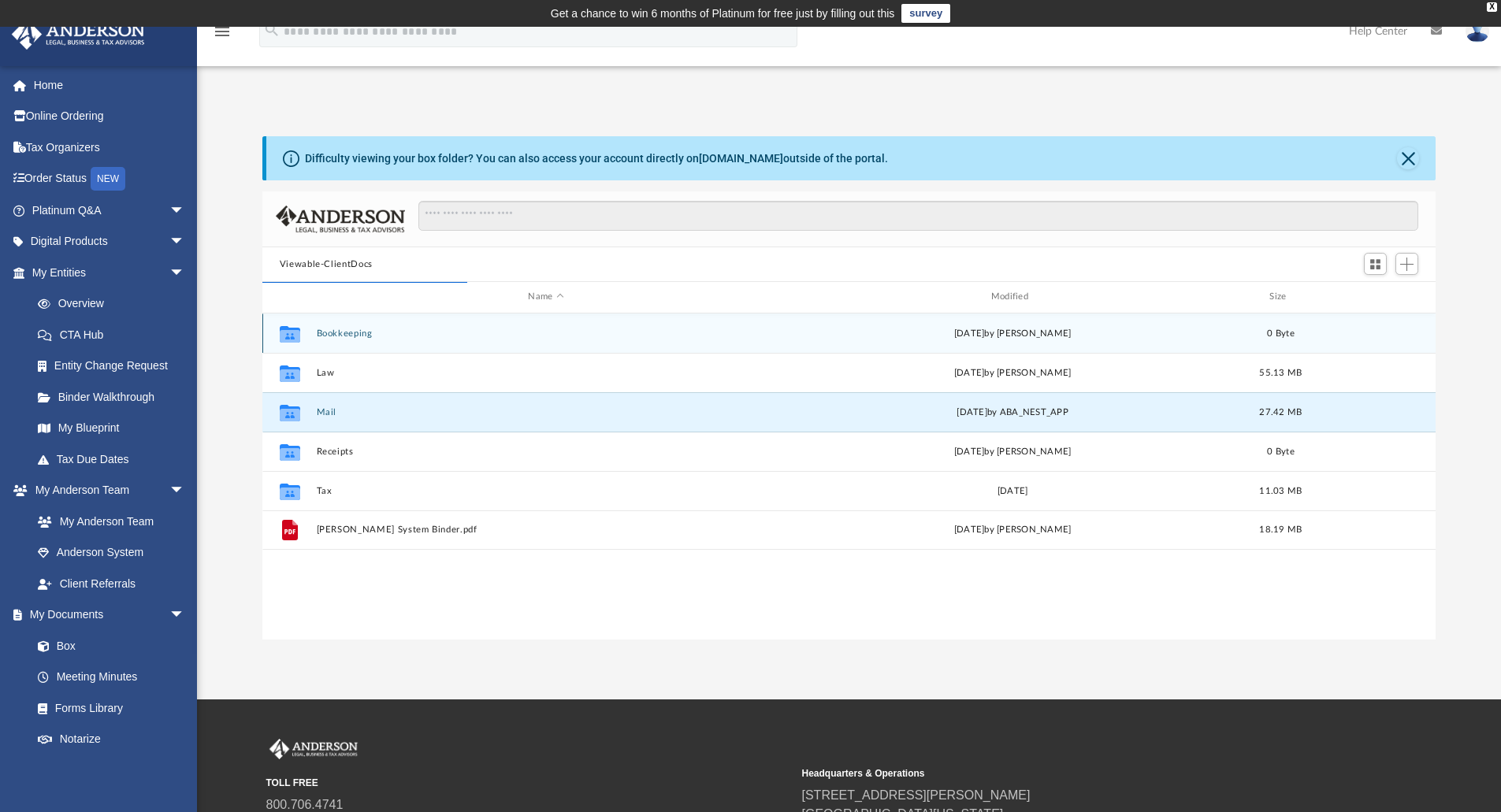
scroll to position [298, 1162]
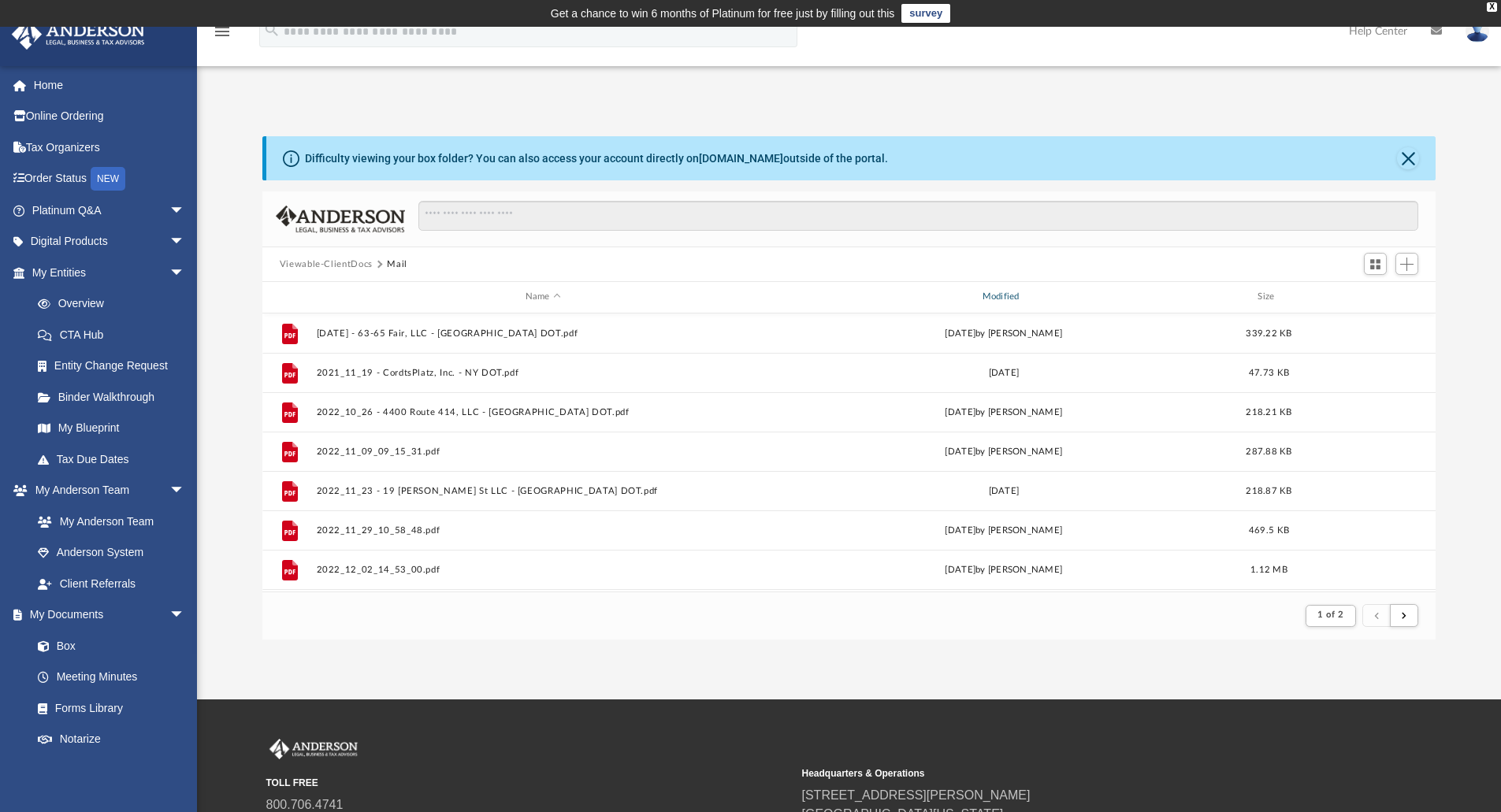
click at [1003, 296] on div "Modified" at bounding box center [1003, 297] width 454 height 14
click at [1001, 293] on div "Modified" at bounding box center [1003, 297] width 454 height 14
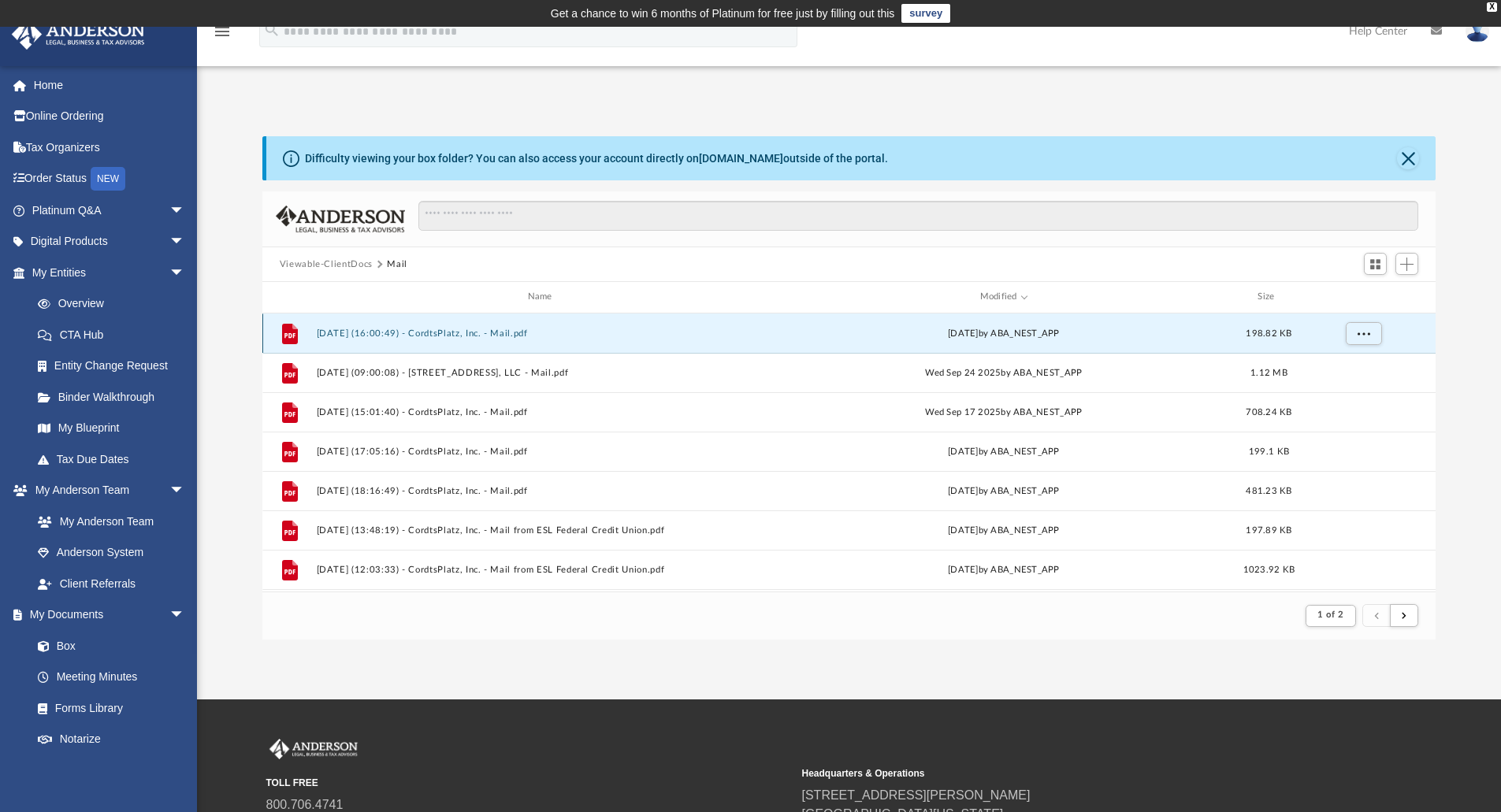
click at [442, 332] on button "2025.10.06 (16:00:49) - CordtsPlatz, Inc. - Mail.pdf" at bounding box center [543, 334] width 454 height 10
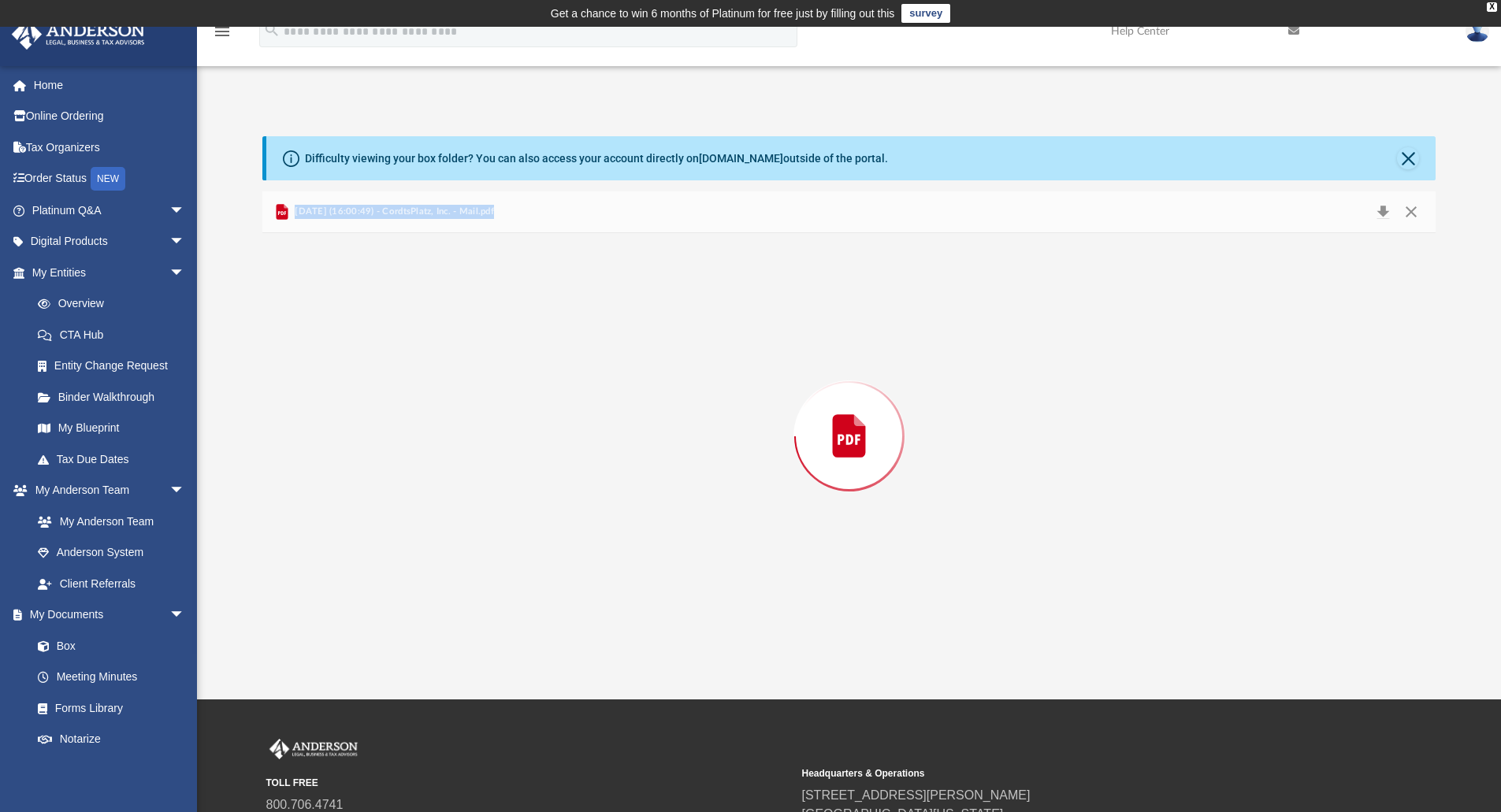
click at [442, 332] on div "Preview" at bounding box center [849, 436] width 1174 height 407
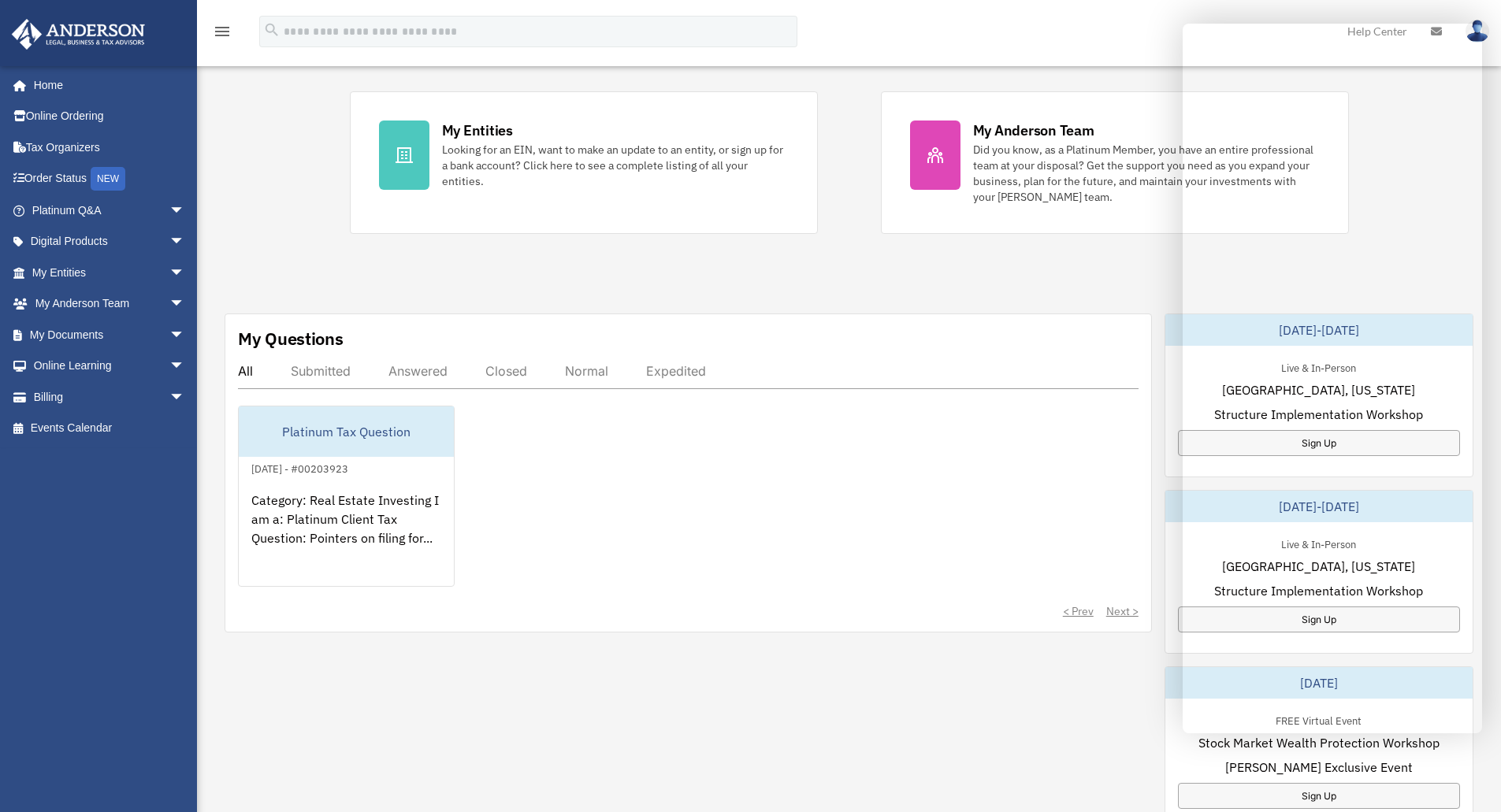
scroll to position [315, 0]
click at [169, 335] on span "arrow_drop_down" at bounding box center [185, 334] width 31 height 32
click at [72, 366] on link "Box" at bounding box center [115, 366] width 187 height 31
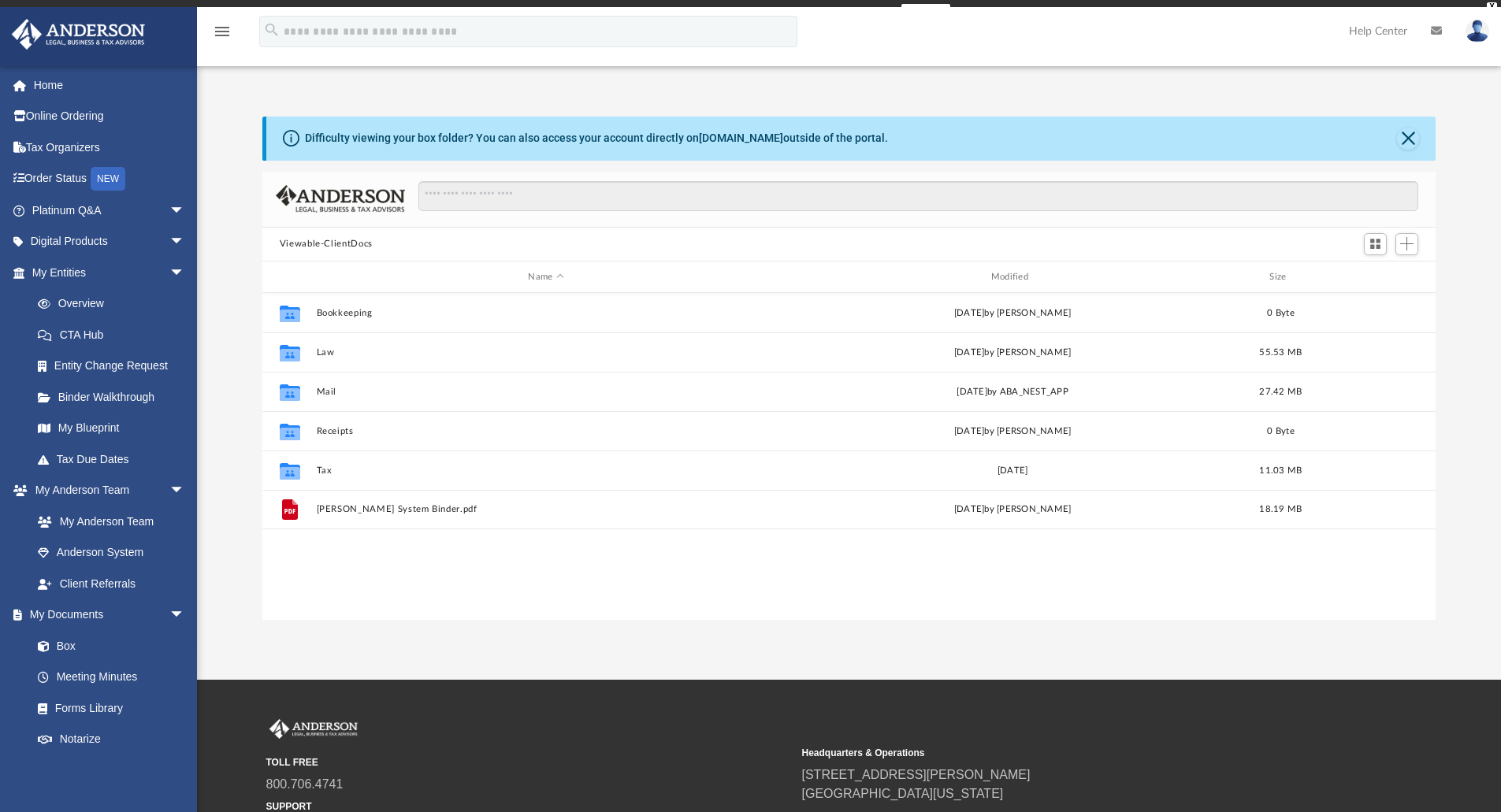
scroll to position [347, 1162]
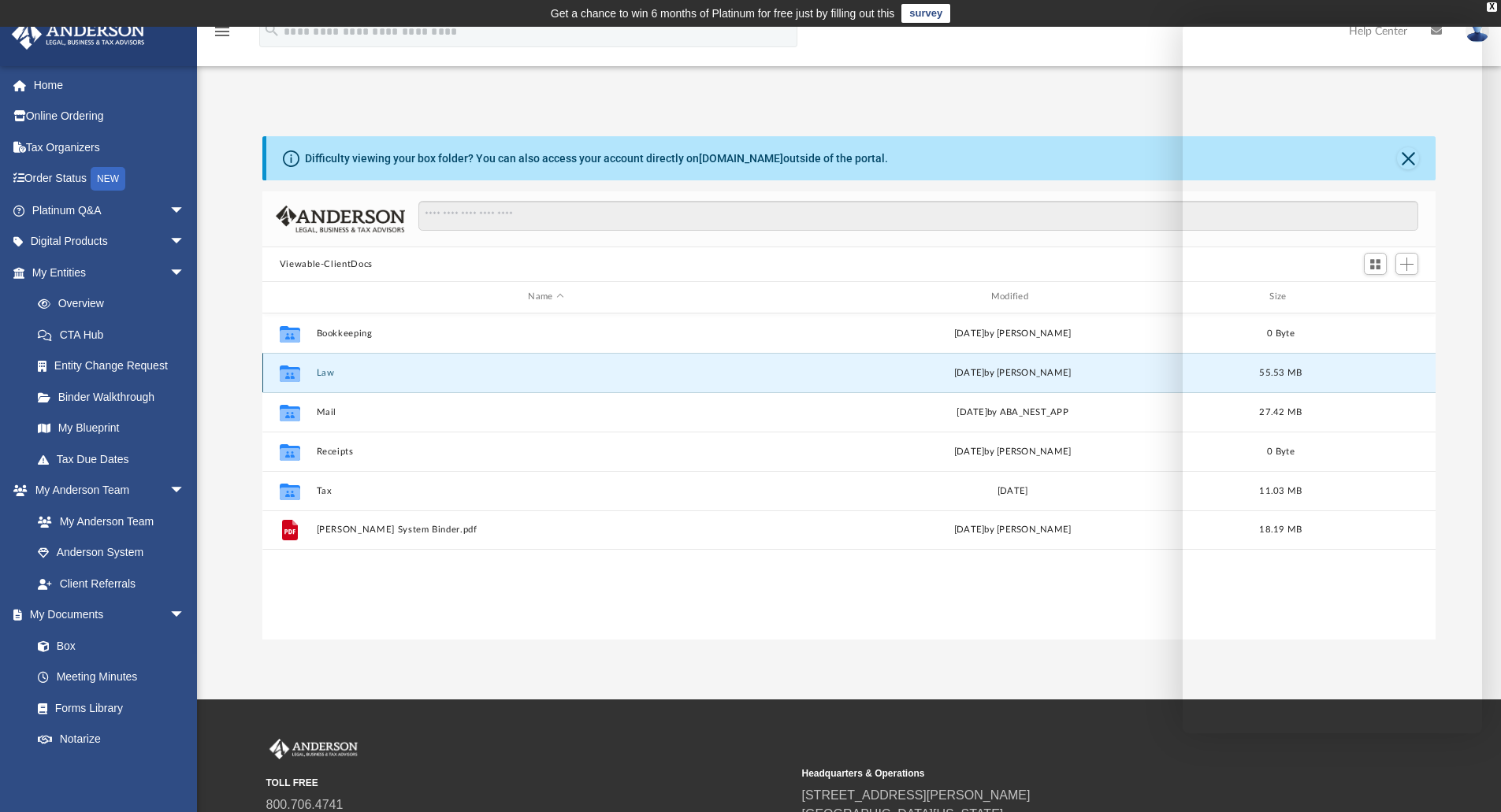
click at [326, 369] on button "Law" at bounding box center [545, 373] width 460 height 10
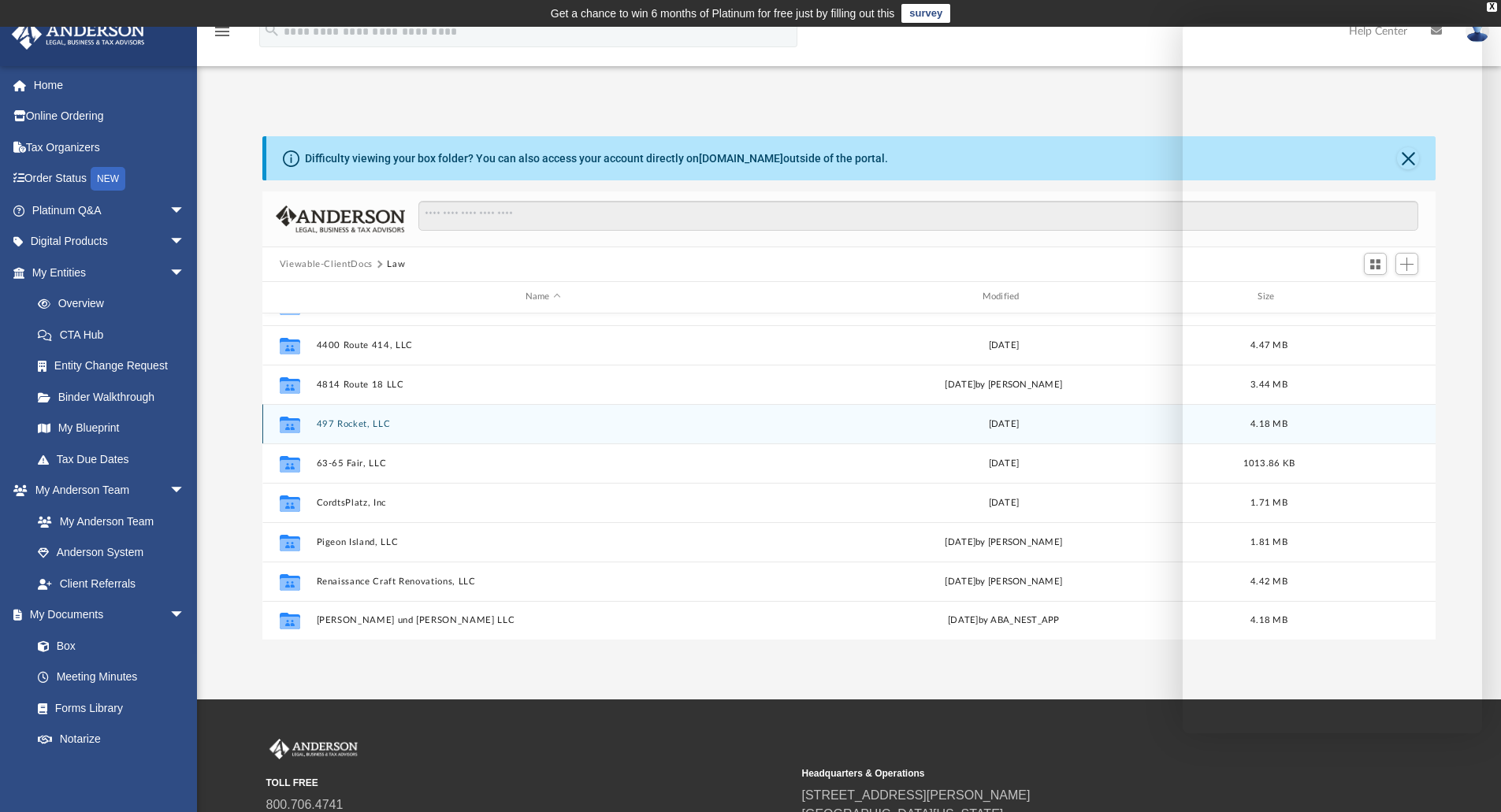
scroll to position [186, 0]
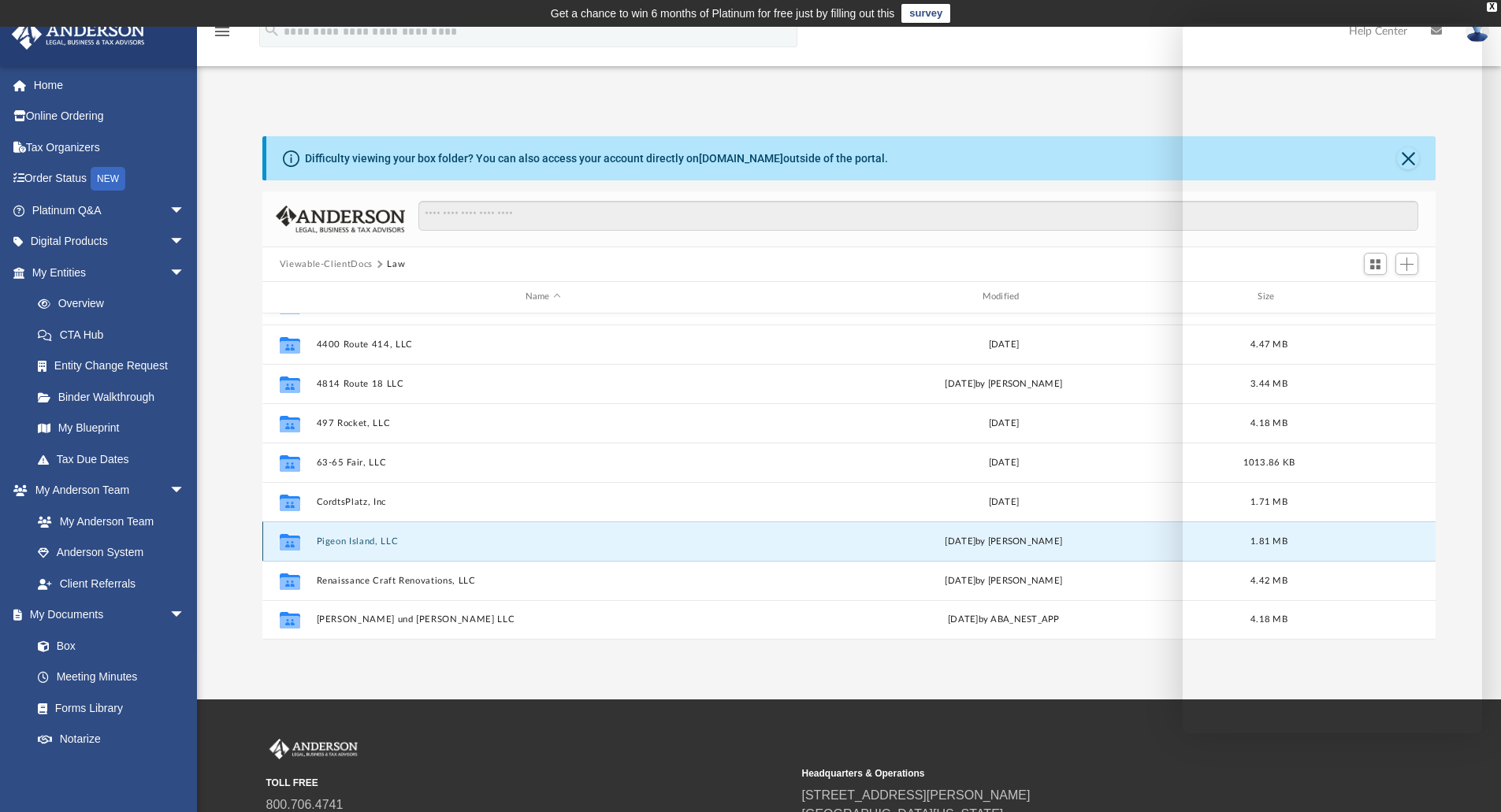
click at [356, 542] on button "Pigeon Island, LLC" at bounding box center [543, 542] width 454 height 10
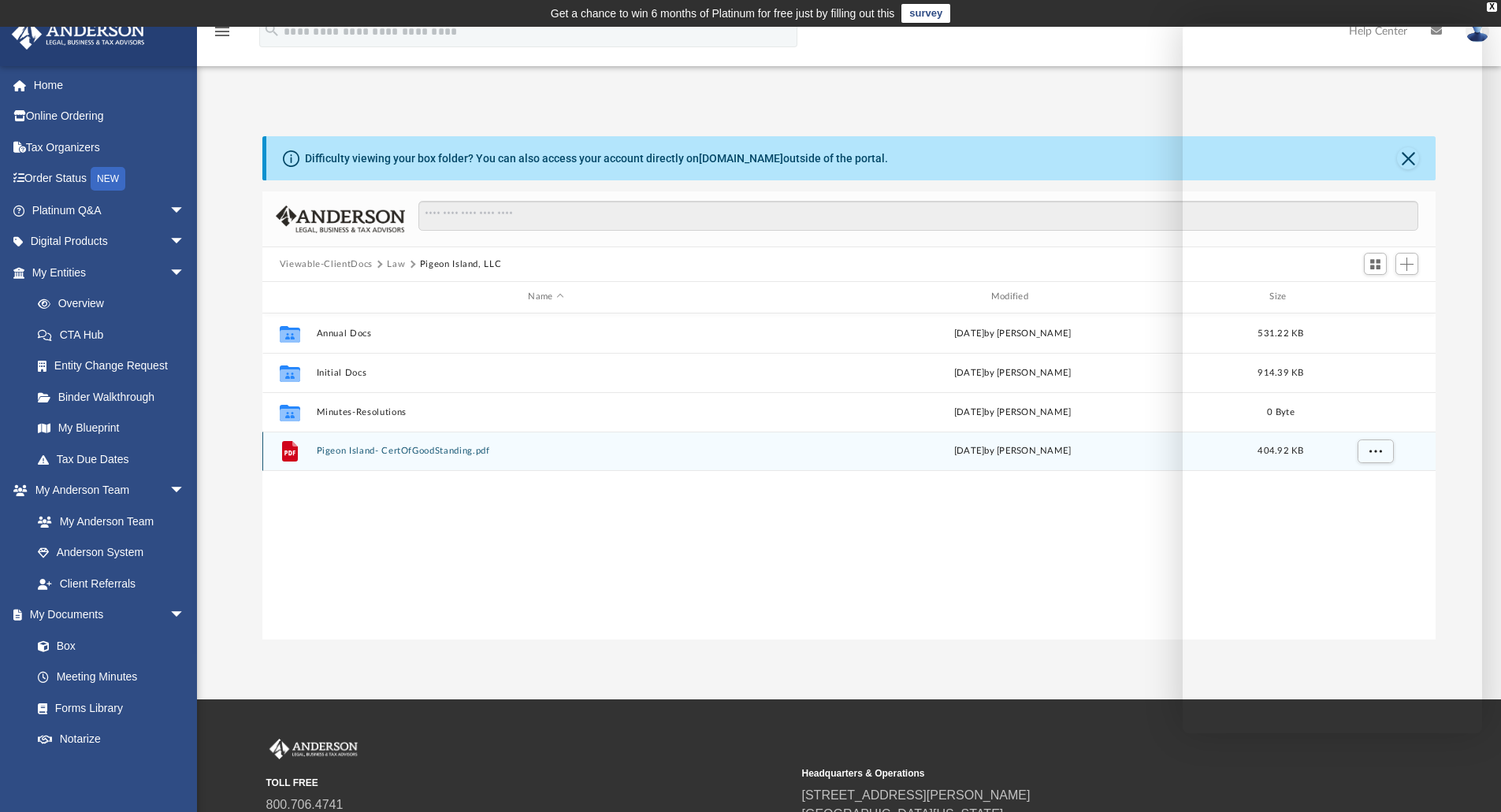
click at [389, 447] on button "Pigeon Island- CertOfGoodStanding.pdf" at bounding box center [545, 450] width 460 height 10
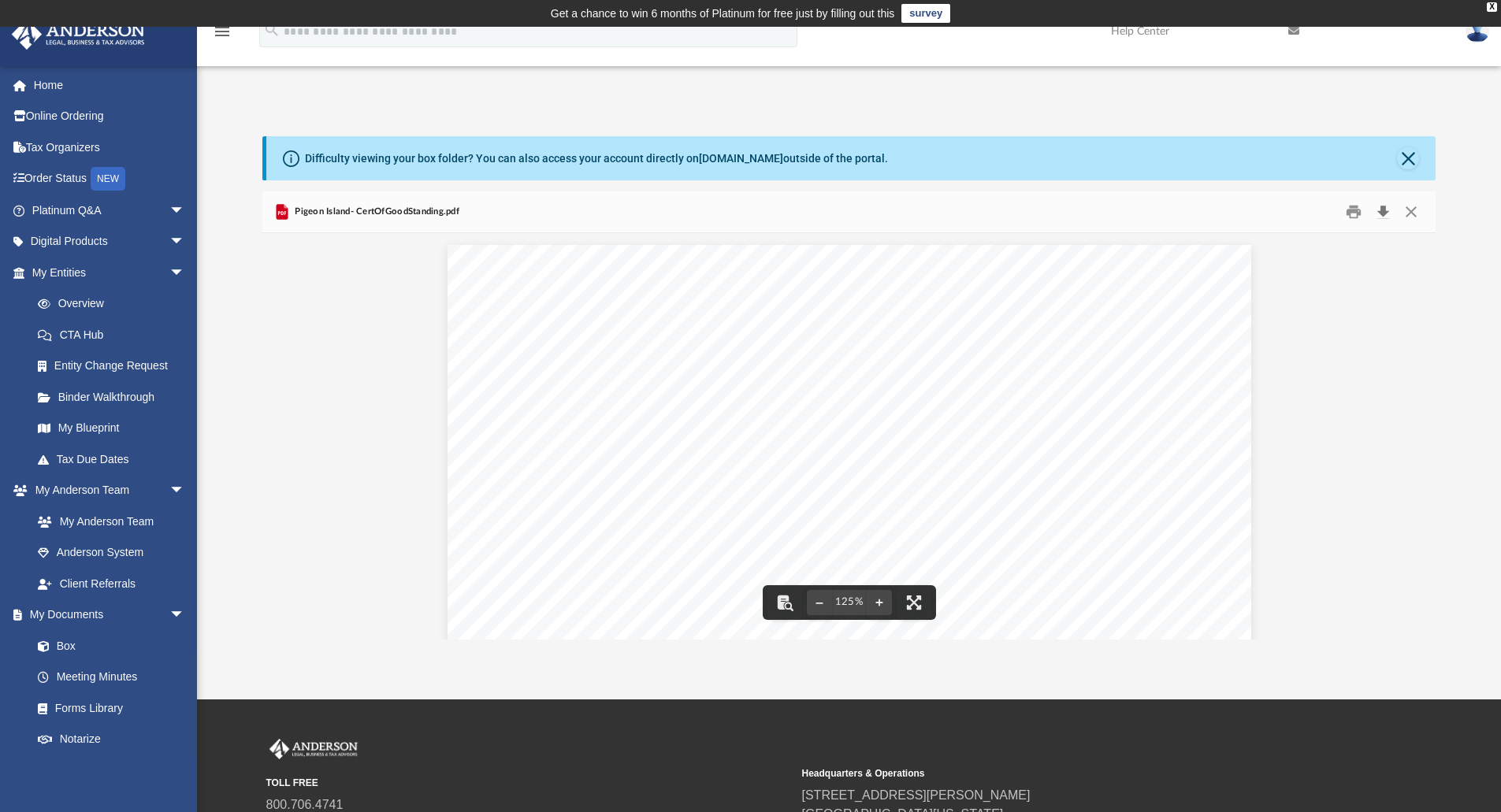
click at [1385, 207] on button "Download" at bounding box center [1383, 212] width 29 height 25
